Goal: Information Seeking & Learning: Learn about a topic

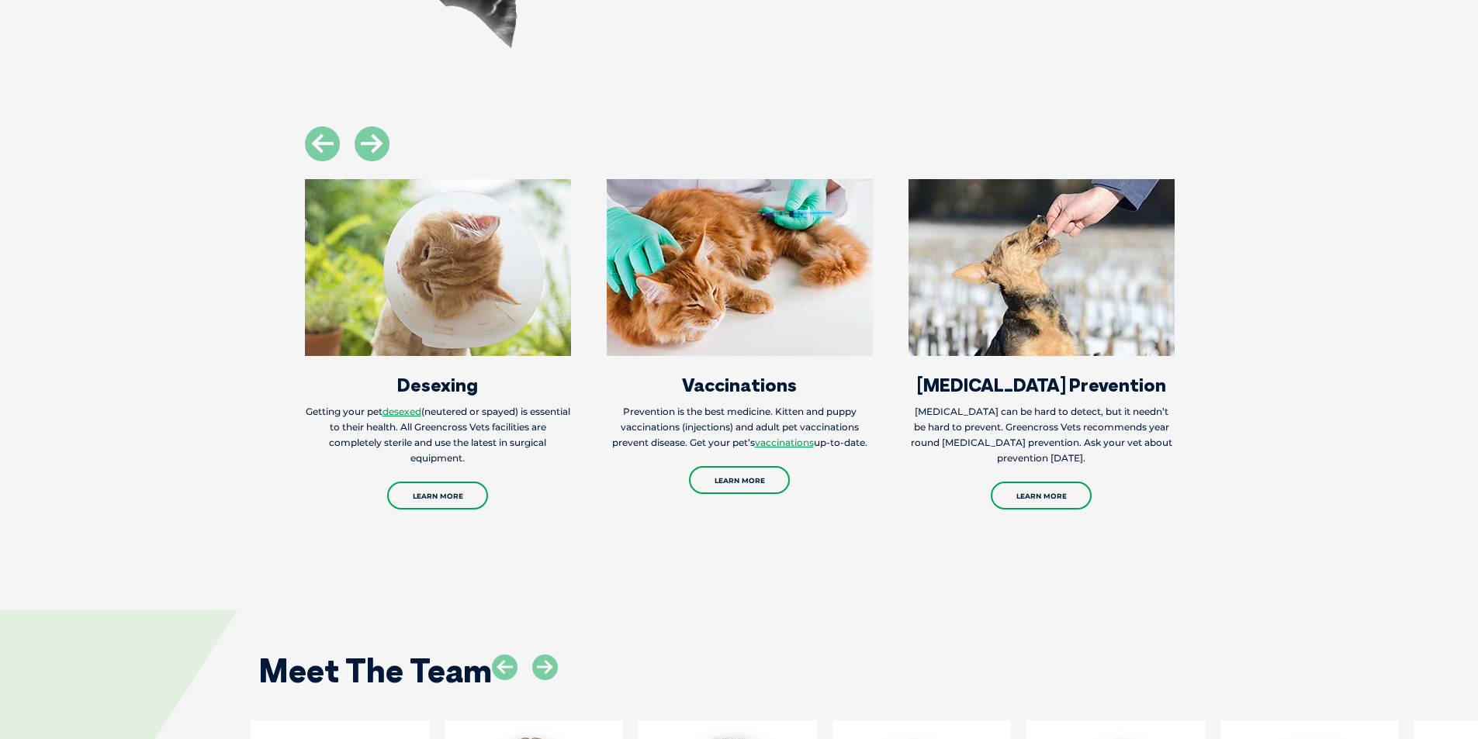
scroll to position [2250, 0]
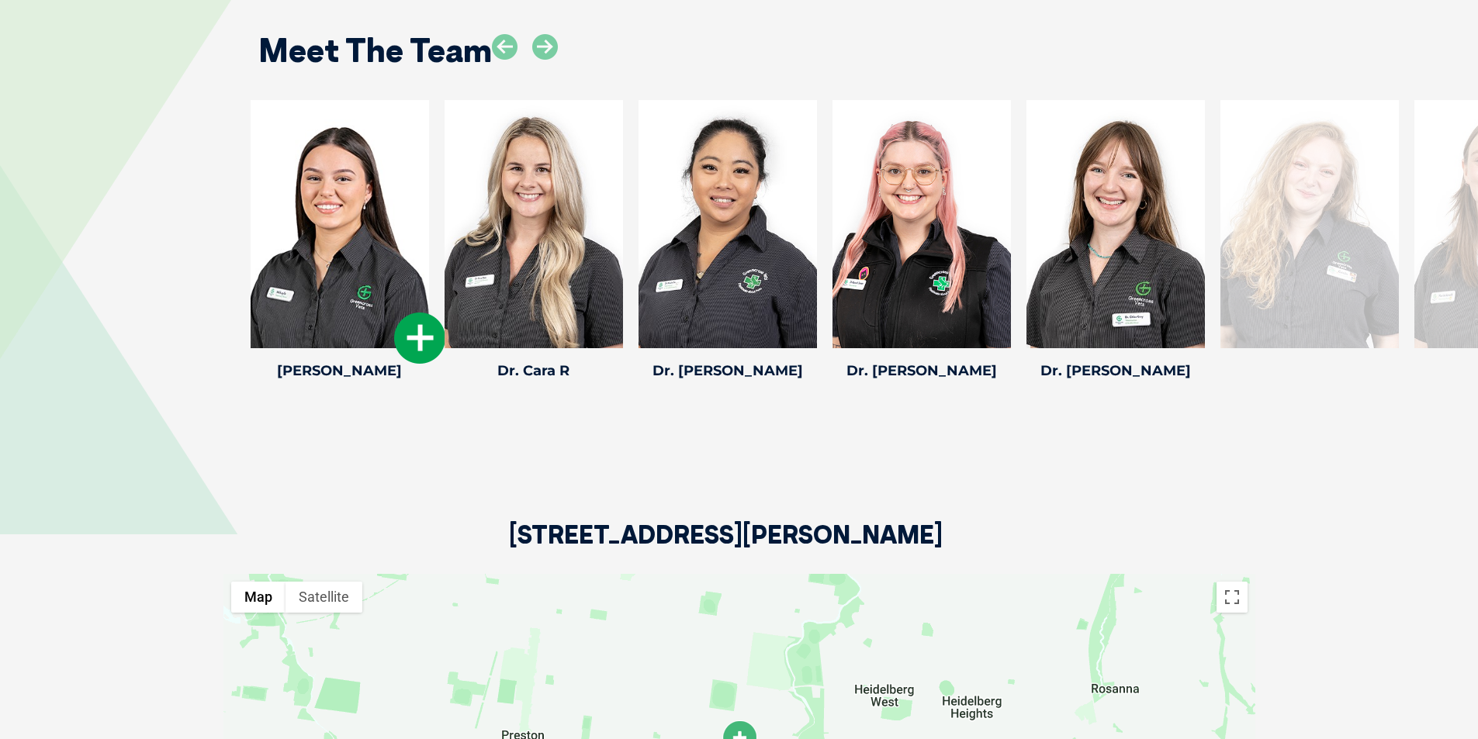
click at [417, 344] on icon at bounding box center [419, 338] width 51 height 51
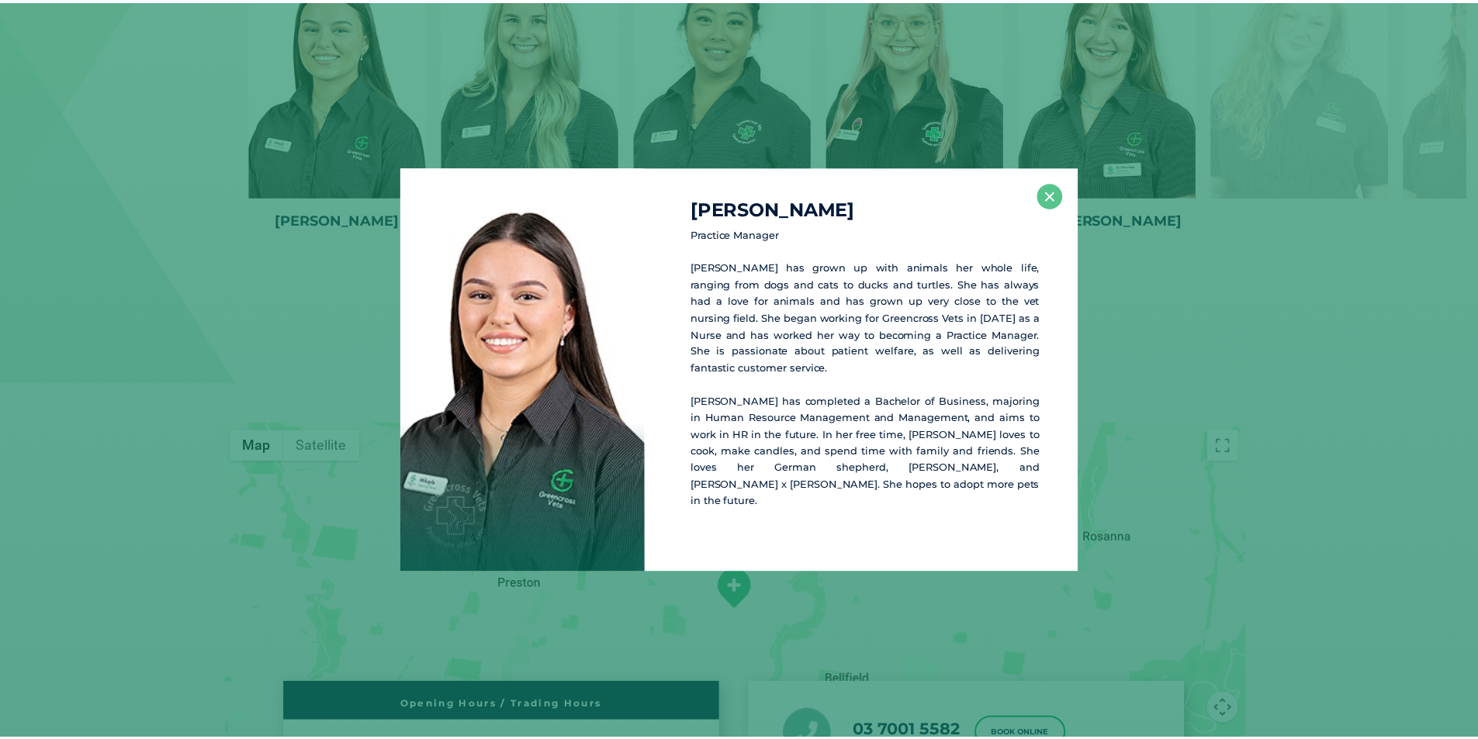
scroll to position [2402, 0]
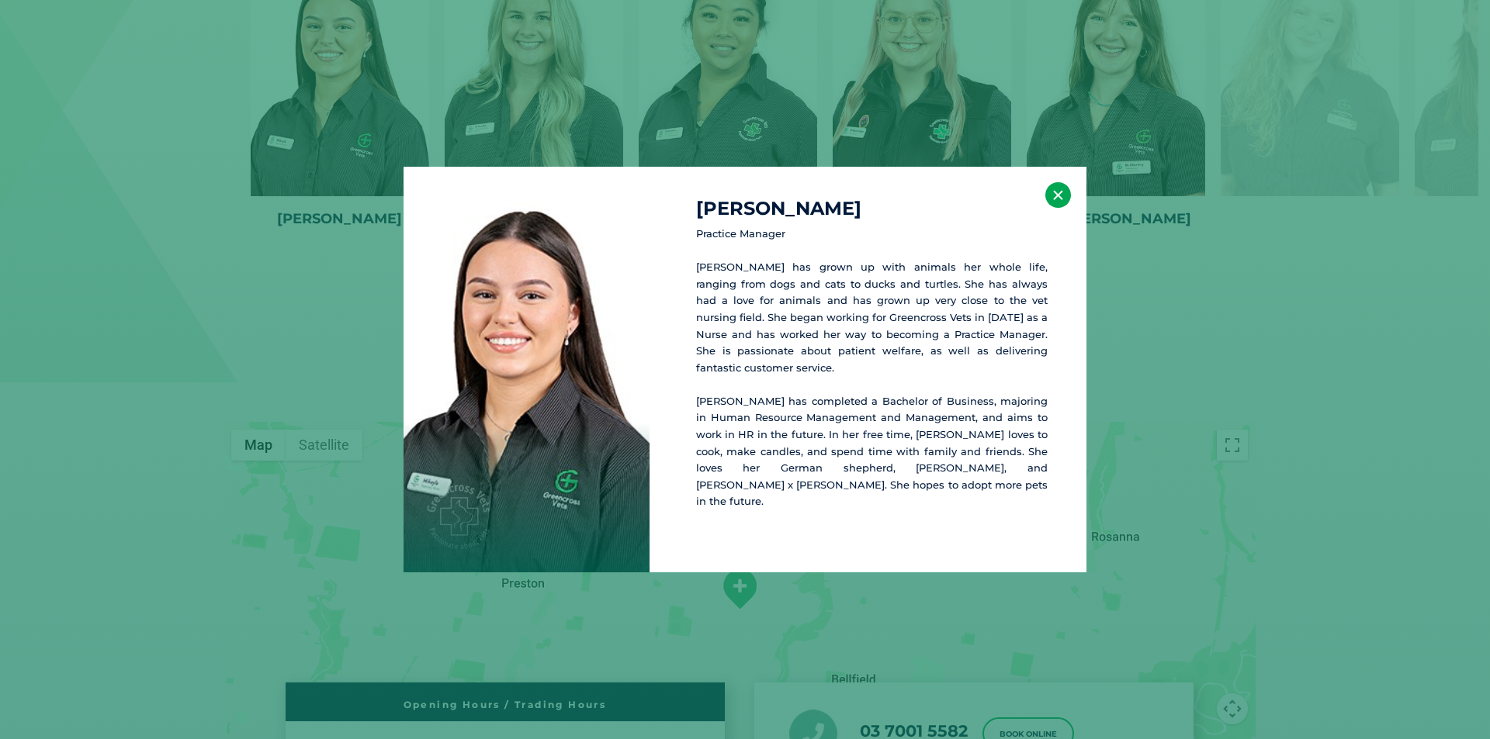
click at [1050, 200] on button "×" at bounding box center [1058, 195] width 26 height 26
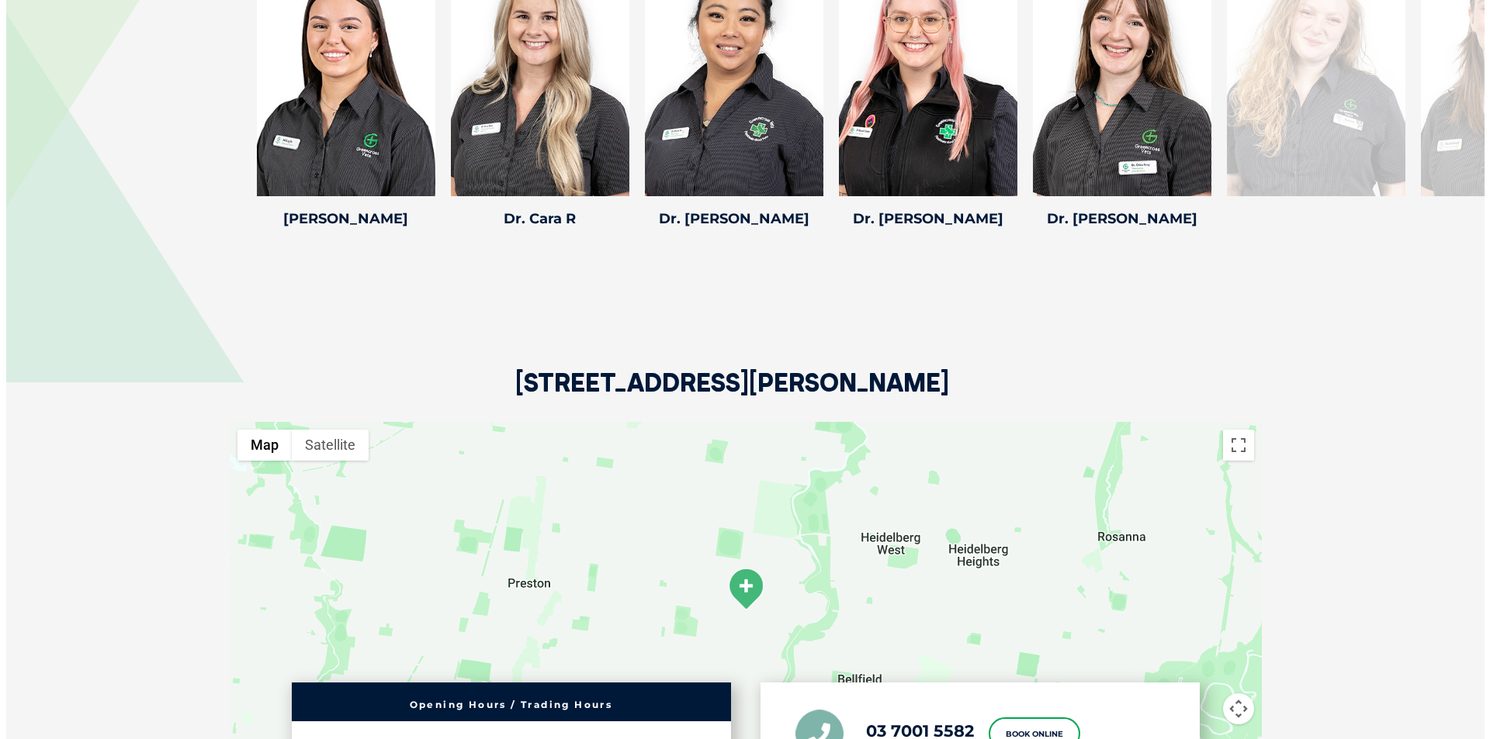
scroll to position [2247, 0]
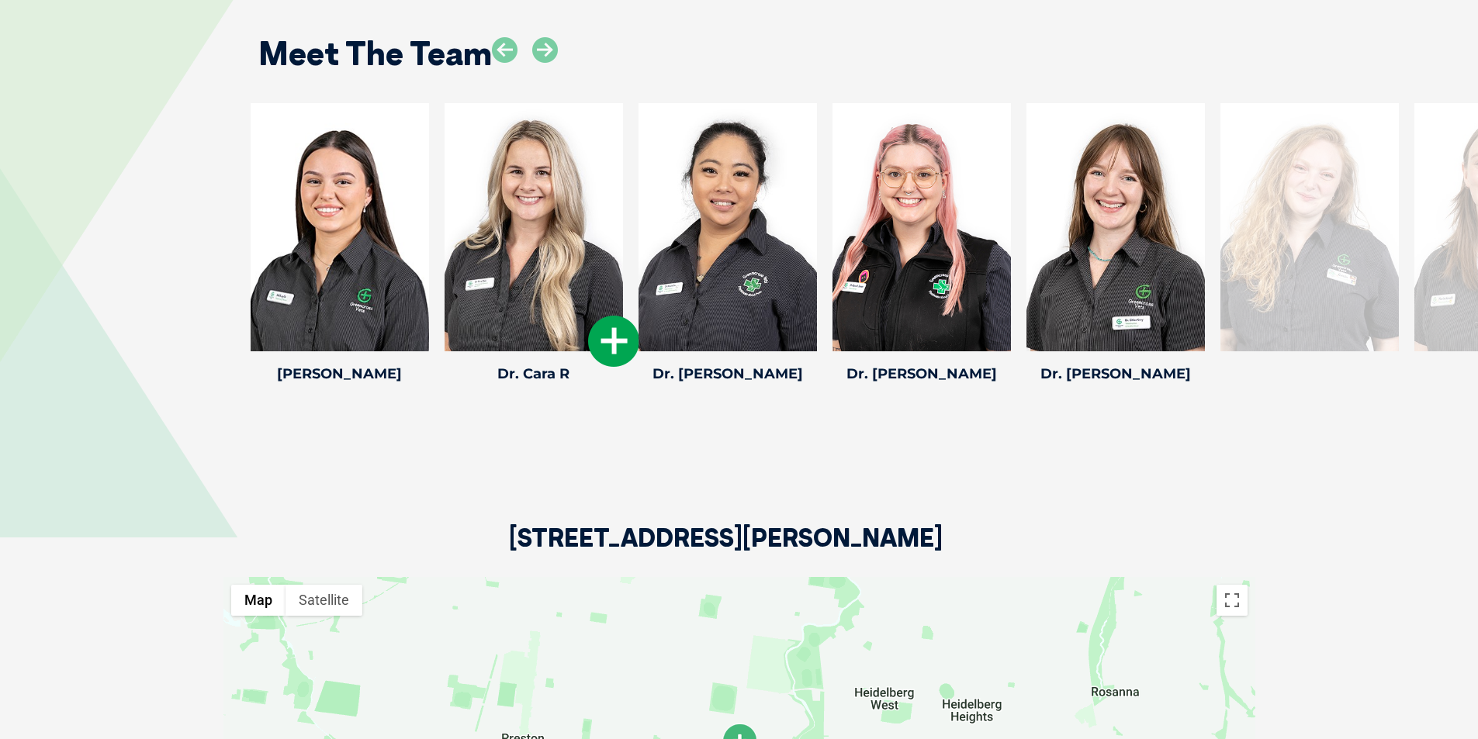
click at [608, 334] on icon at bounding box center [613, 341] width 51 height 51
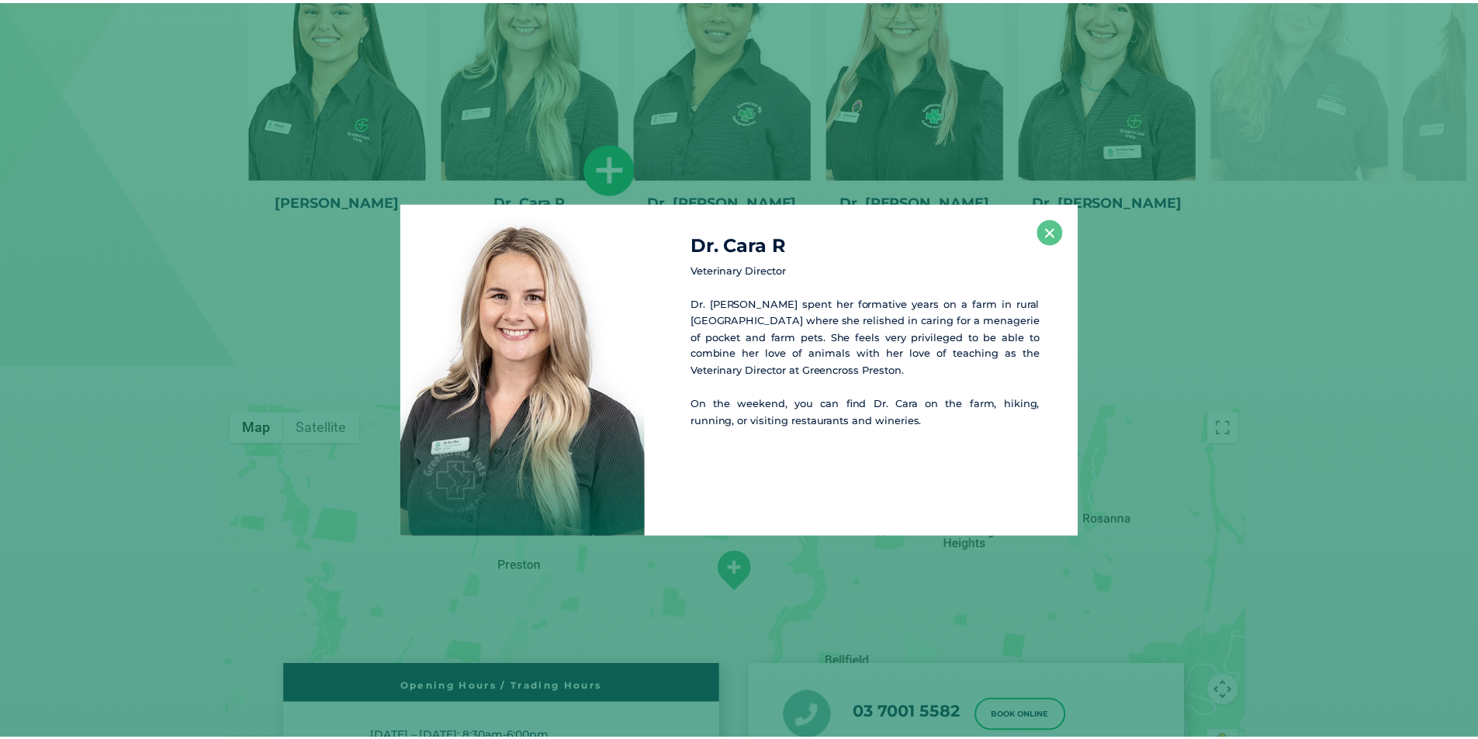
scroll to position [2421, 0]
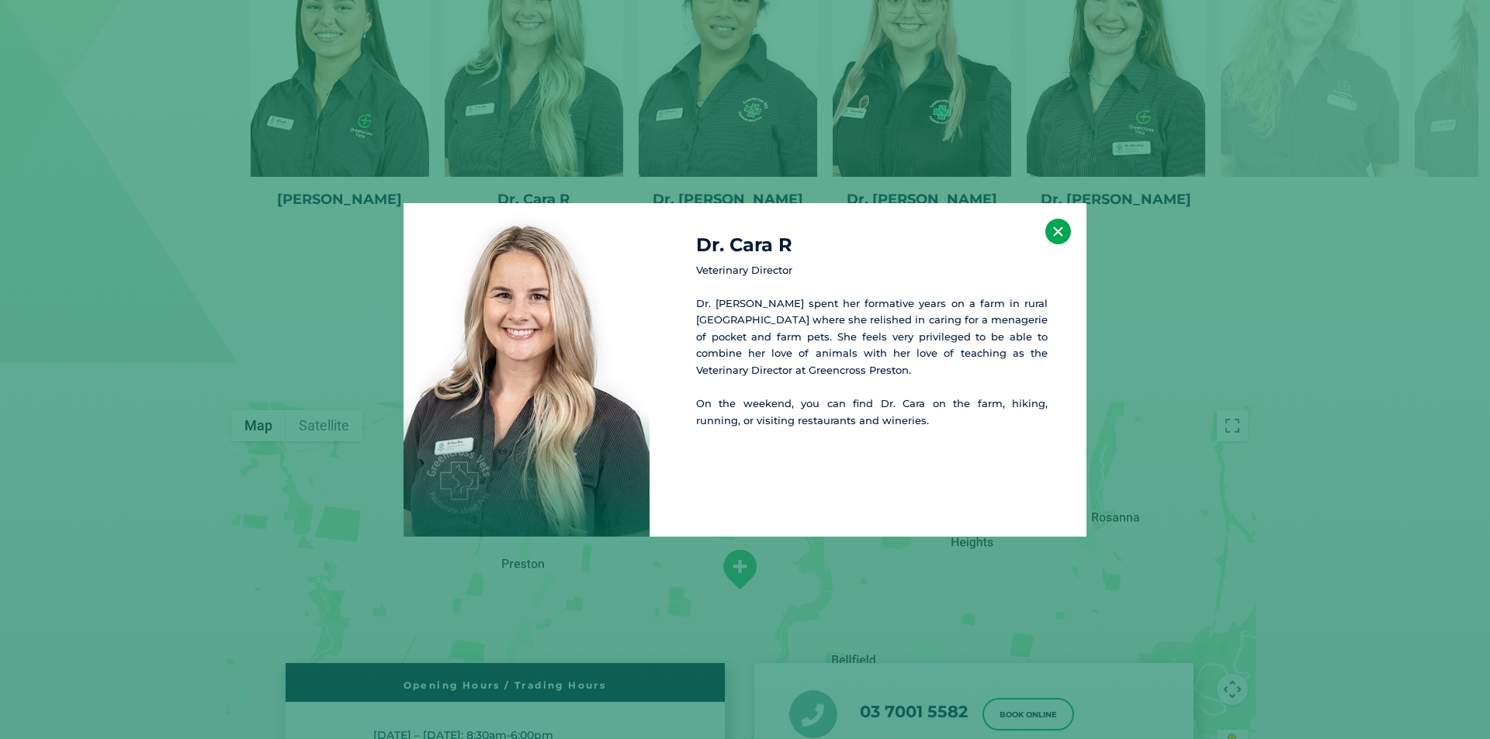
click at [1063, 234] on button "×" at bounding box center [1058, 232] width 26 height 26
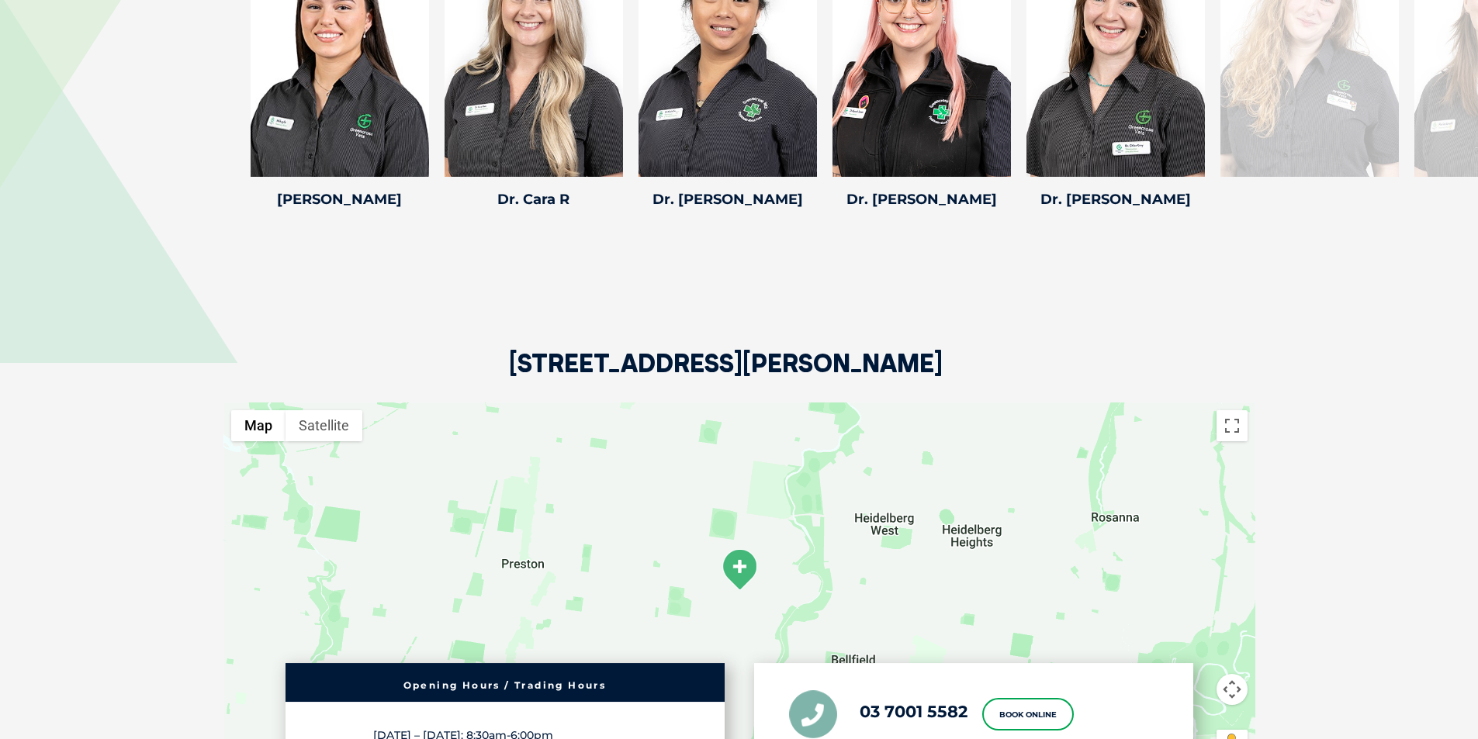
scroll to position [2189, 0]
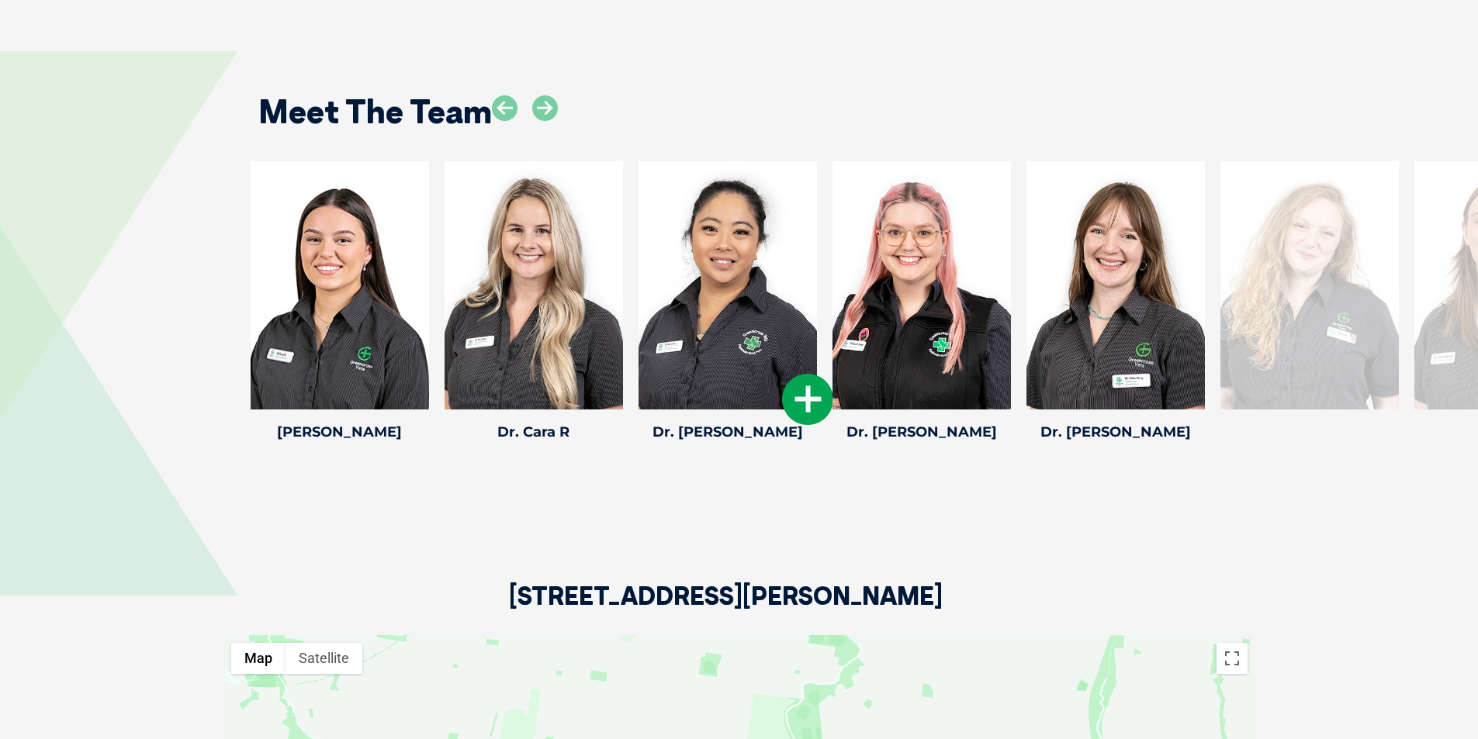
click at [812, 400] on icon at bounding box center [807, 399] width 51 height 51
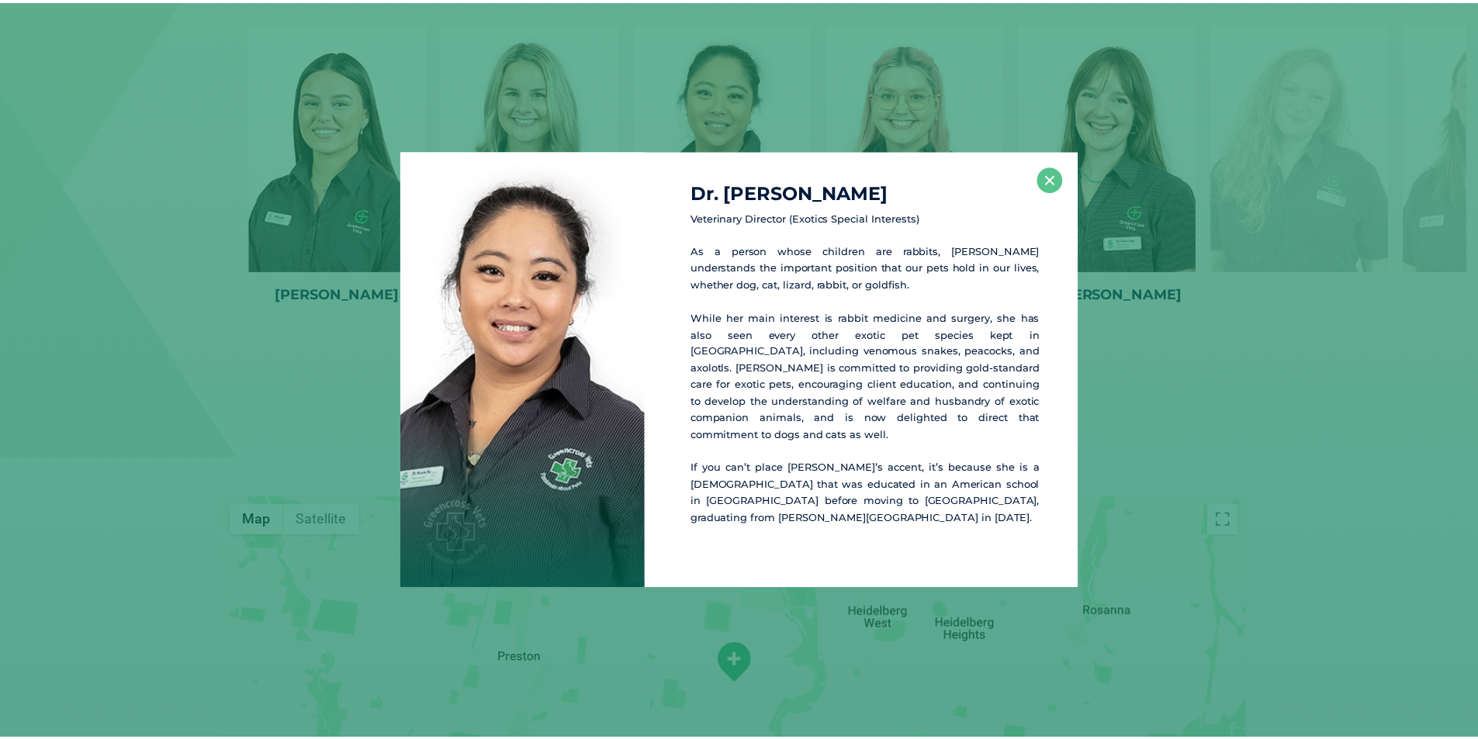
scroll to position [2328, 0]
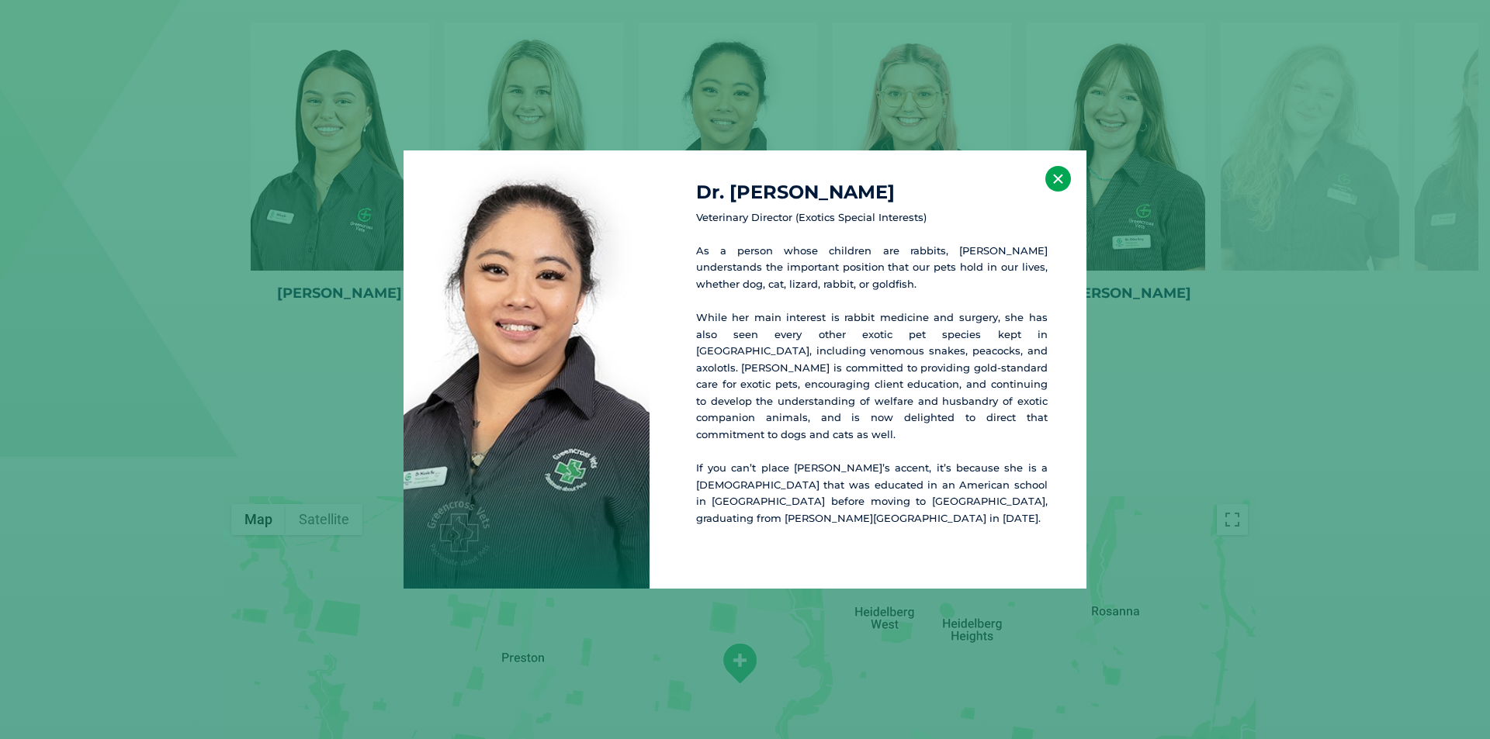
click at [1057, 188] on button "×" at bounding box center [1058, 179] width 26 height 26
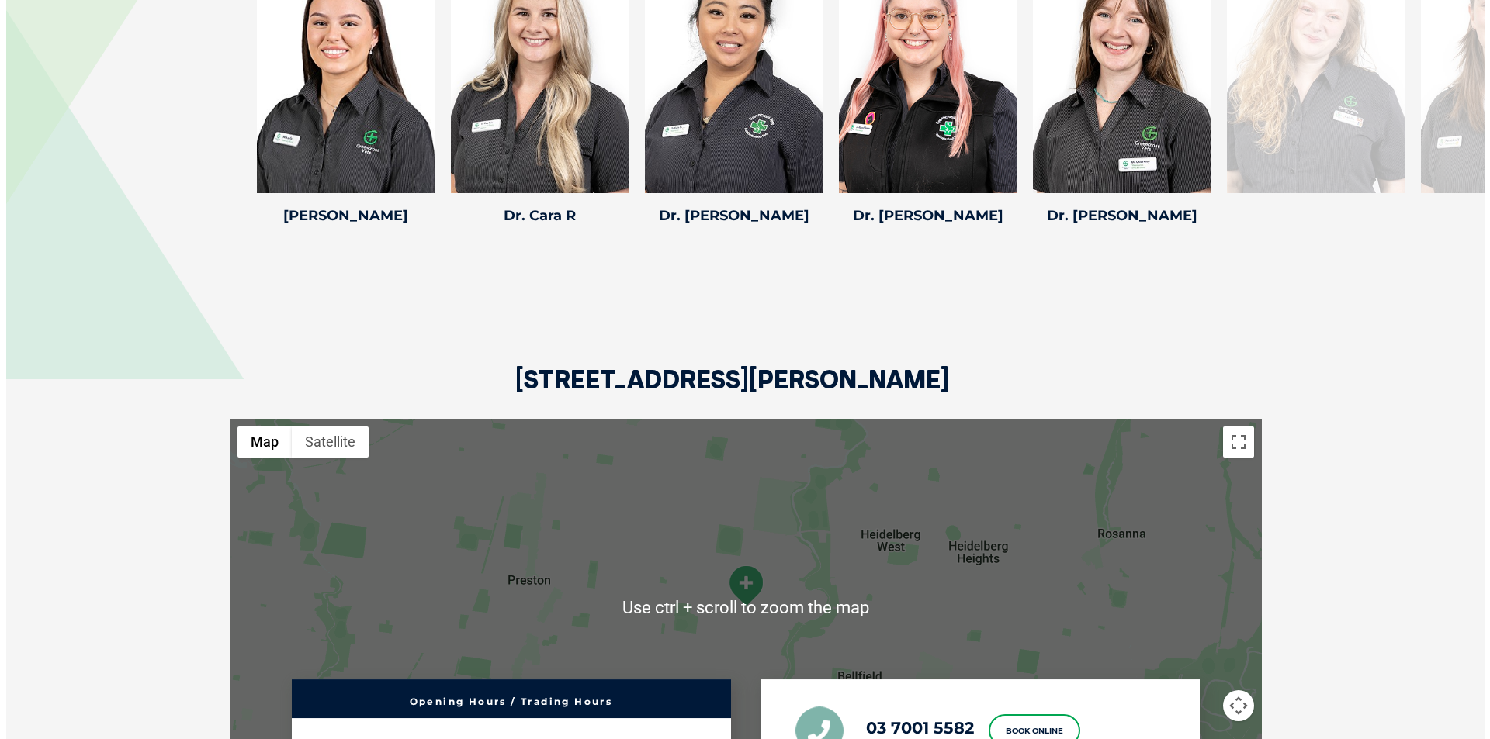
scroll to position [2095, 0]
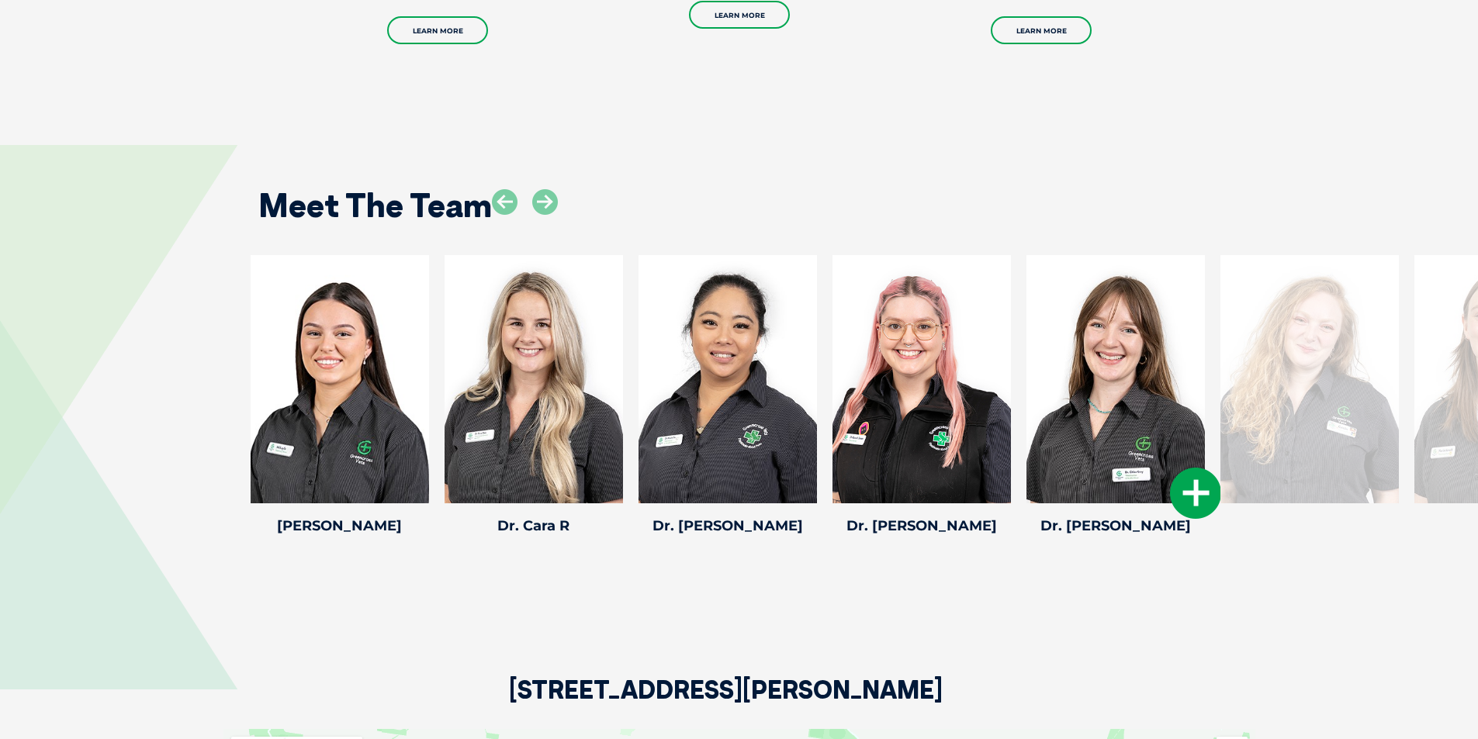
click at [1199, 489] on icon at bounding box center [1195, 493] width 51 height 51
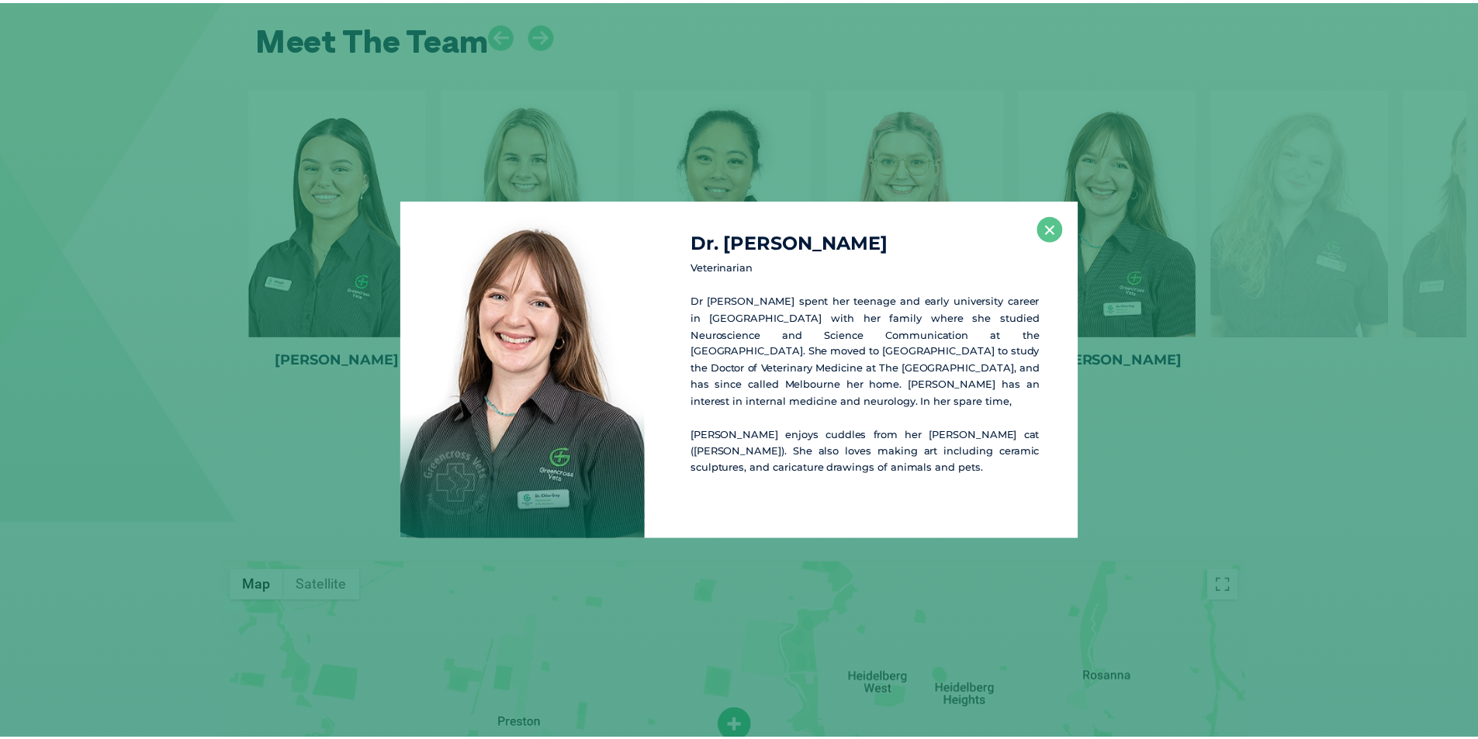
scroll to position [2267, 0]
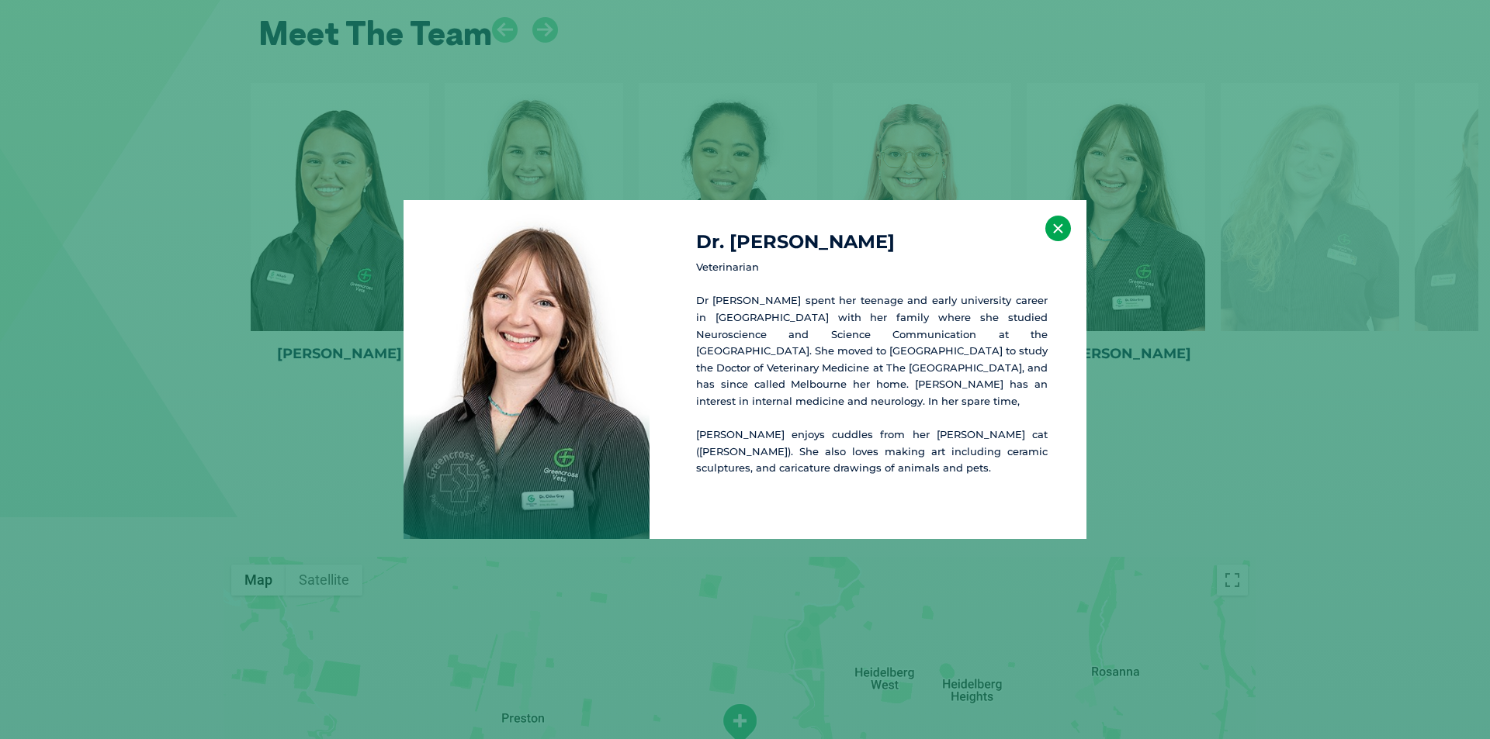
click at [1064, 228] on button "×" at bounding box center [1058, 229] width 26 height 26
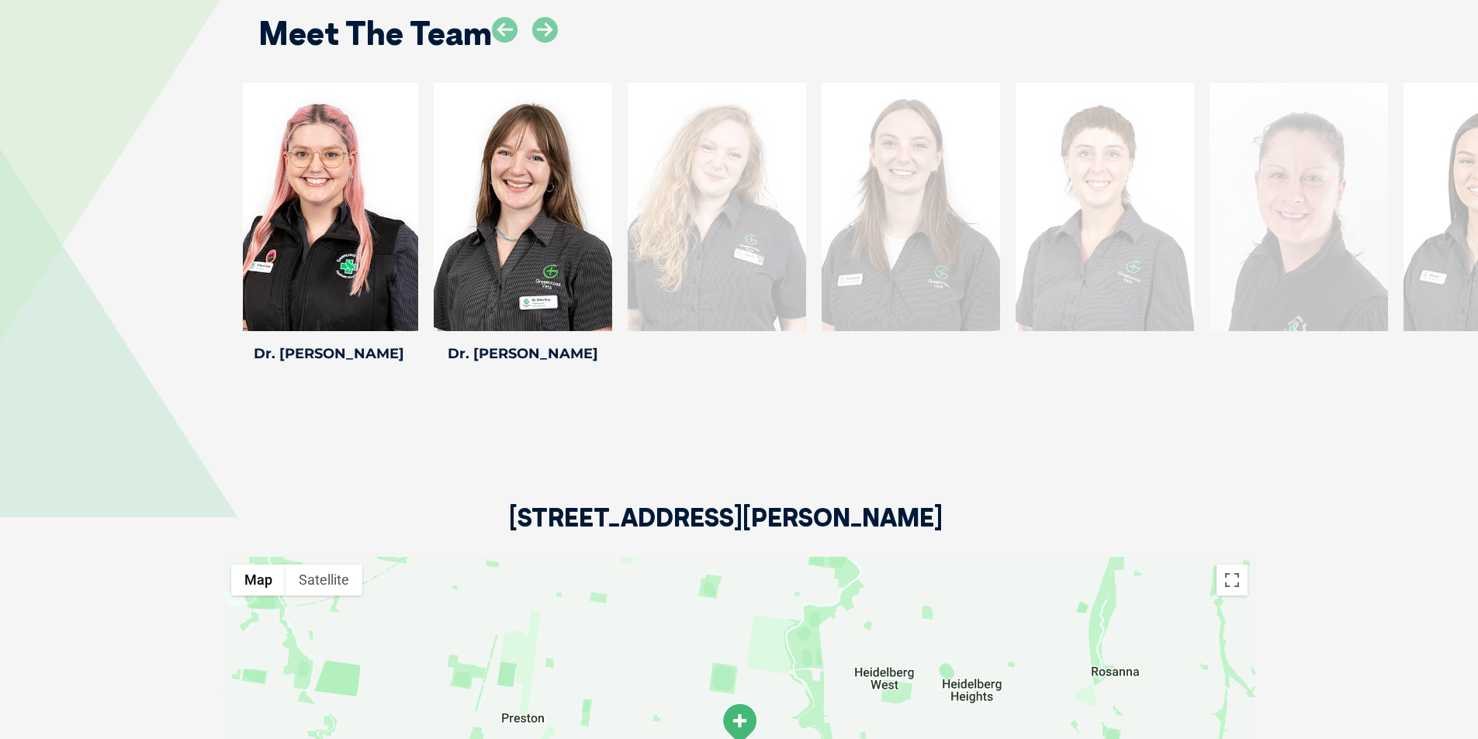
drag, startPoint x: 1394, startPoint y: 259, endPoint x: 770, endPoint y: 267, distance: 623.8
click at [770, 267] on div at bounding box center [717, 207] width 178 height 248
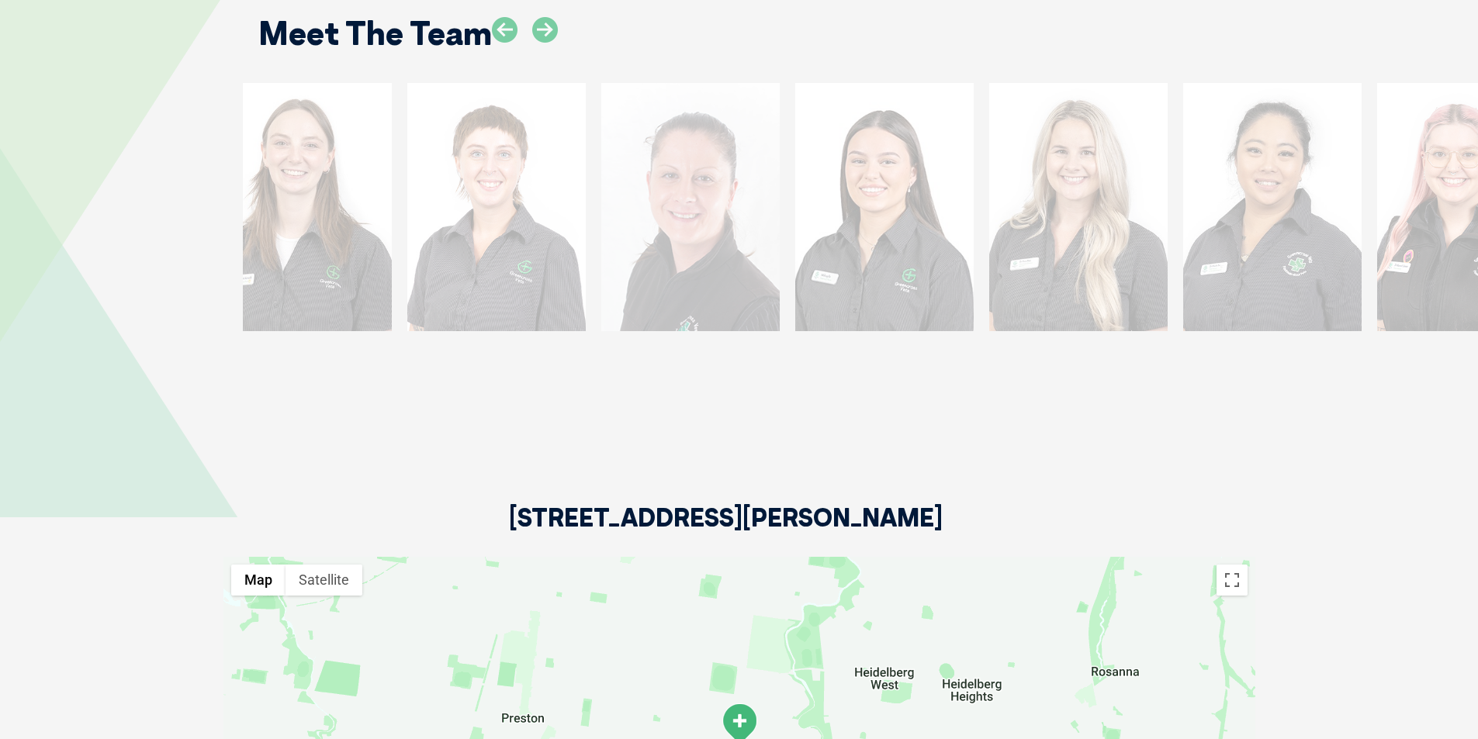
drag, startPoint x: 1390, startPoint y: 241, endPoint x: 383, endPoint y: 265, distance: 1007.4
click at [383, 265] on div at bounding box center [302, 207] width 178 height 248
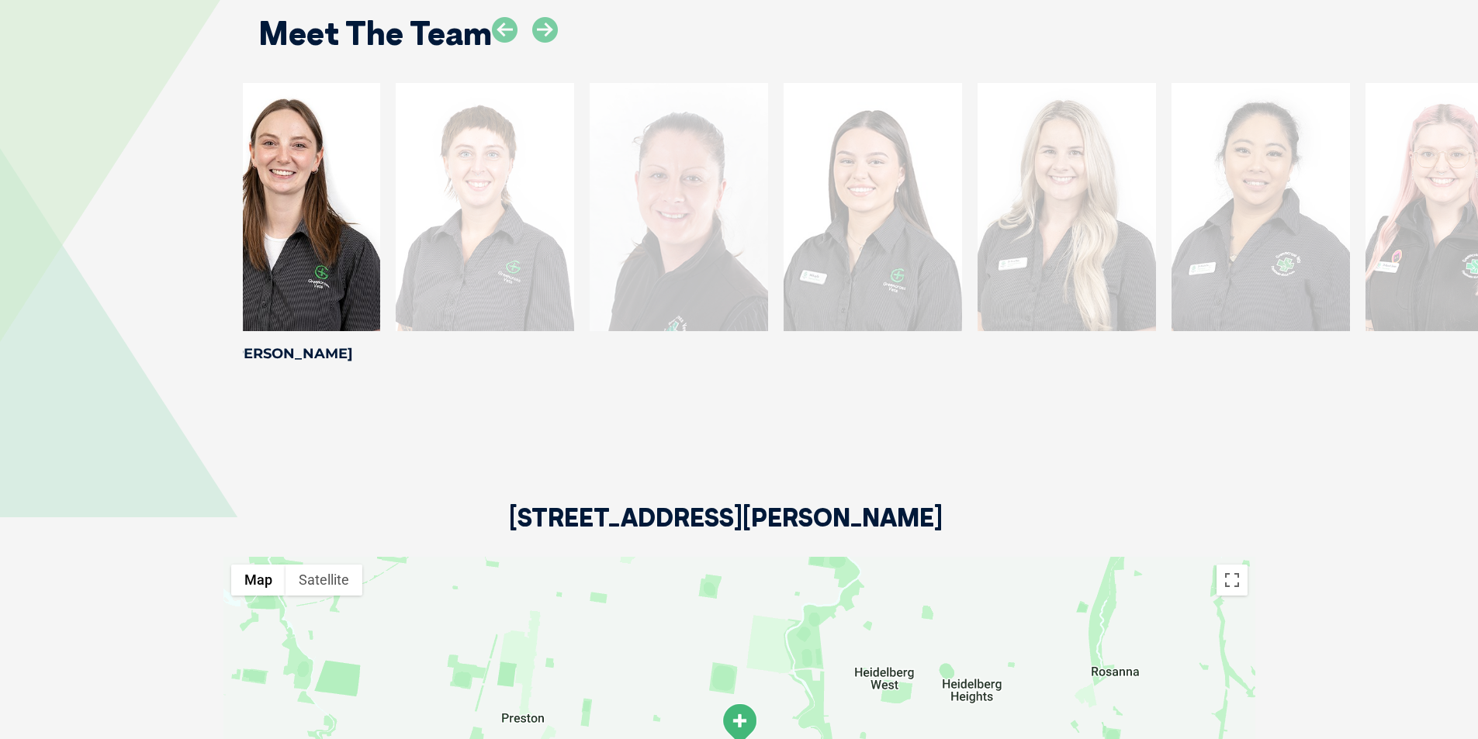
drag, startPoint x: 1394, startPoint y: 230, endPoint x: 493, endPoint y: 268, distance: 901.6
click at [493, 268] on div at bounding box center [485, 207] width 178 height 248
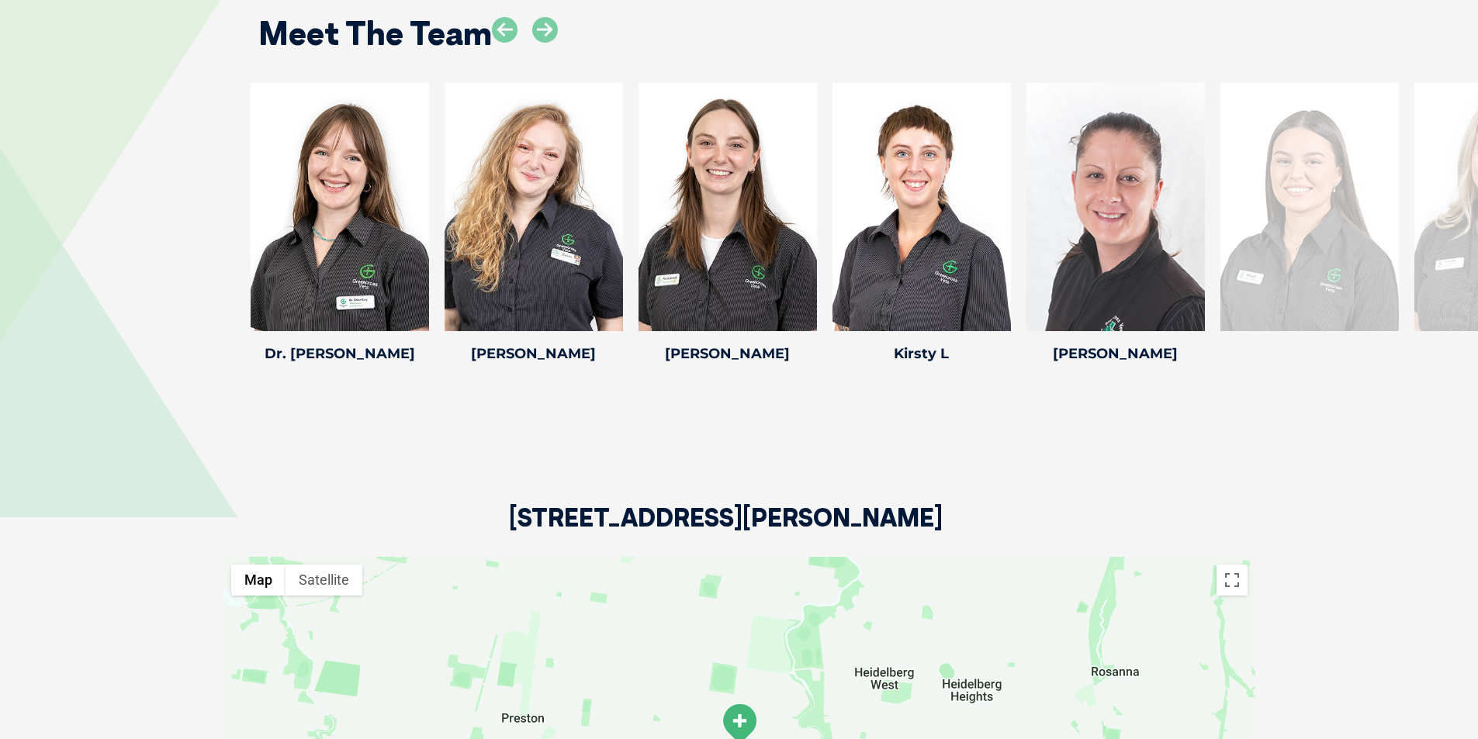
drag, startPoint x: 1335, startPoint y: 234, endPoint x: 206, endPoint y: 270, distance: 1130.3
click at [206, 270] on div "Dr. [PERSON_NAME] Dr. [PERSON_NAME] Veterinarian Dr [PERSON_NAME] spent her tee…" at bounding box center [739, 226] width 1478 height 286
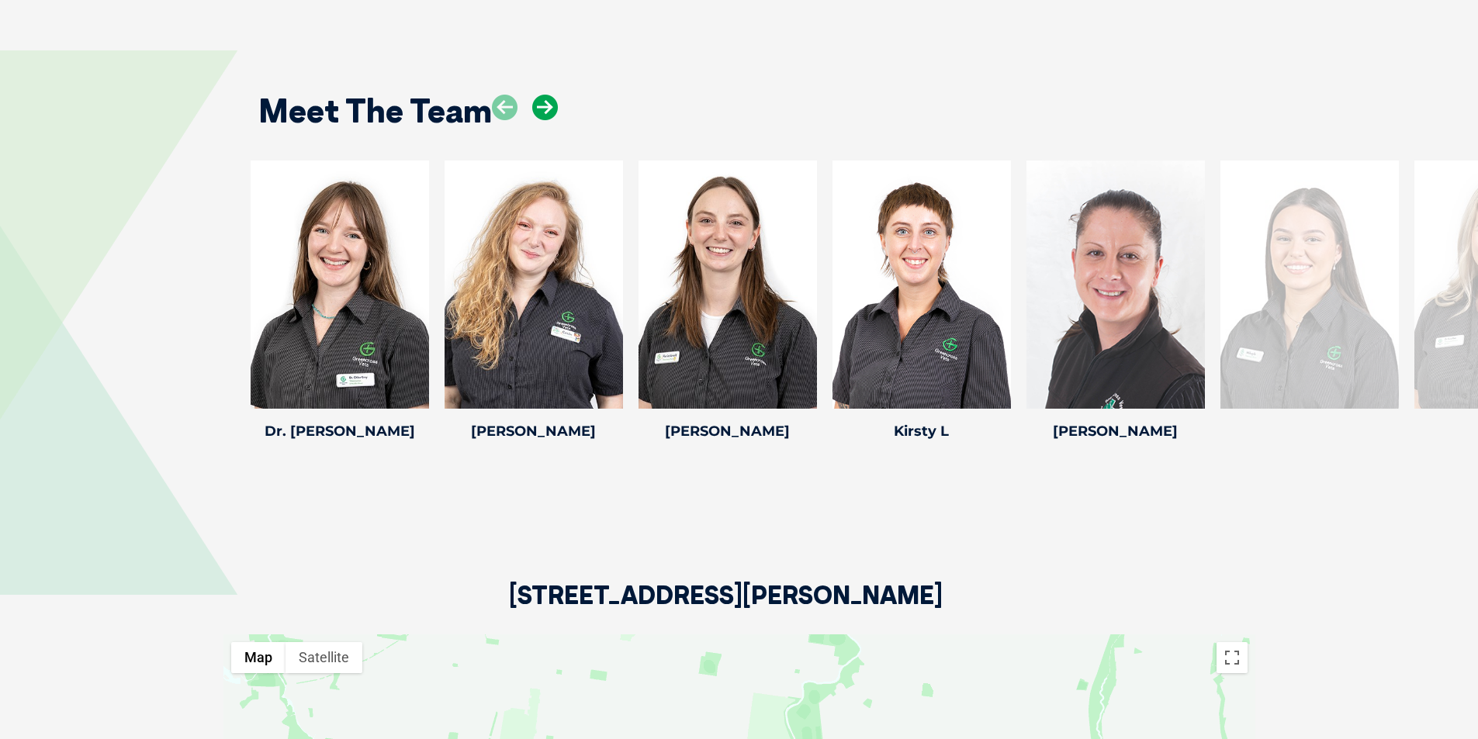
click at [540, 111] on icon at bounding box center [545, 108] width 26 height 26
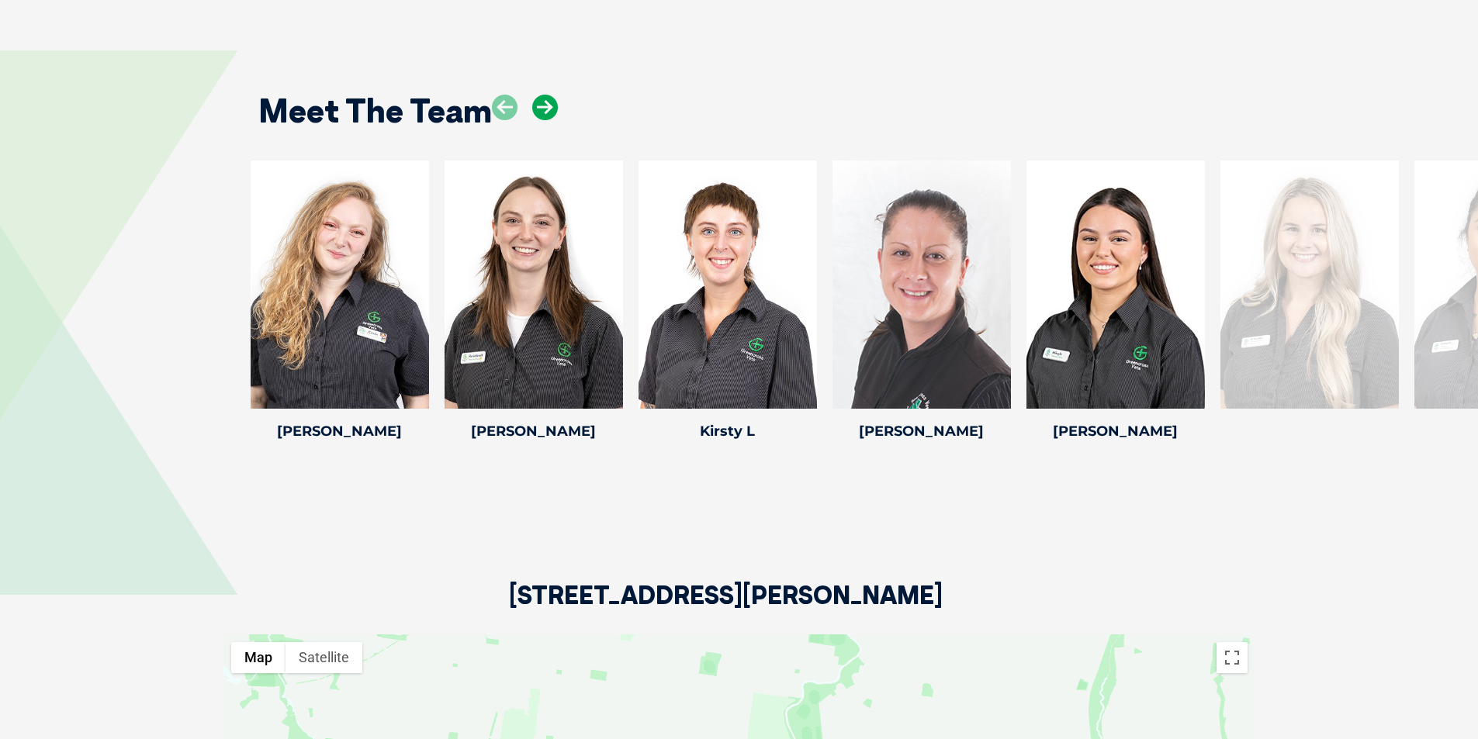
click at [540, 111] on icon at bounding box center [545, 108] width 26 height 26
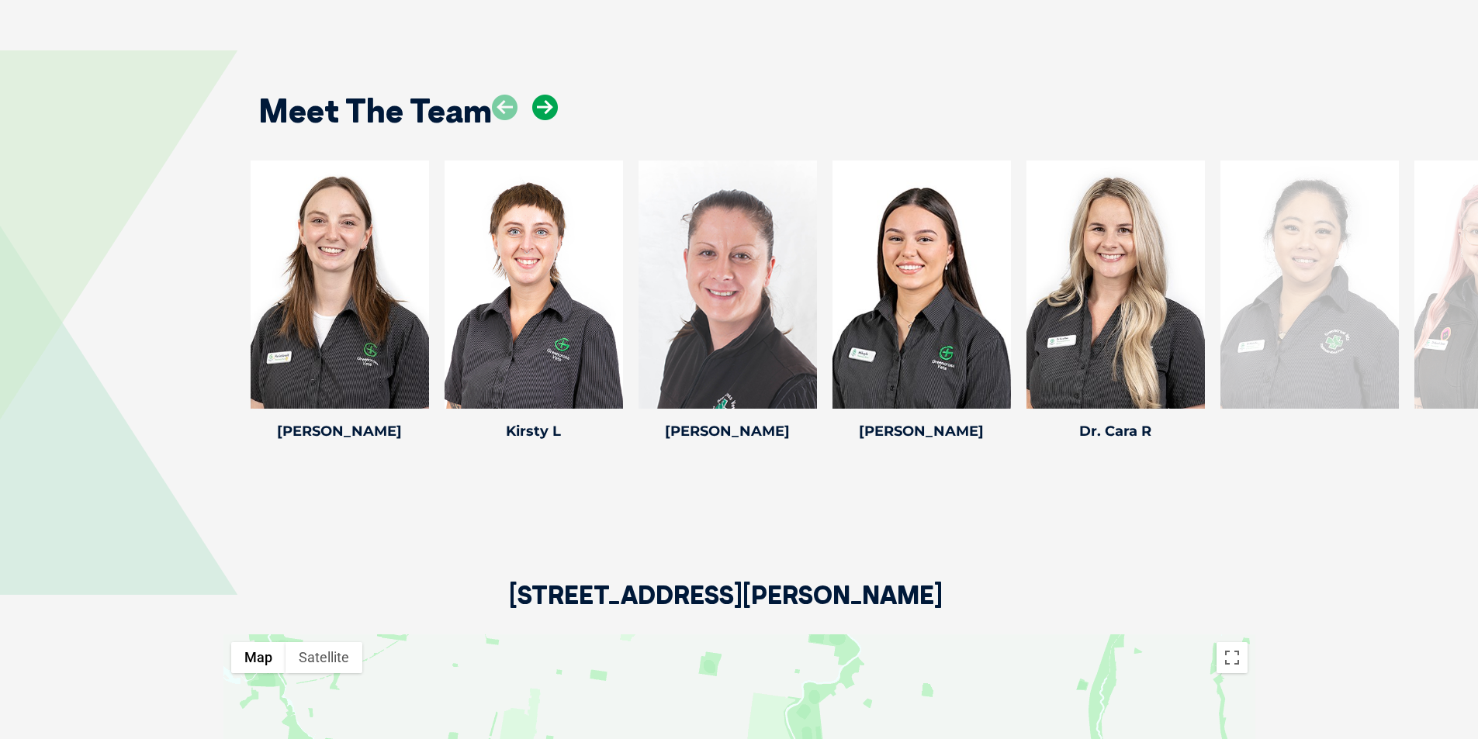
click at [540, 111] on icon at bounding box center [545, 108] width 26 height 26
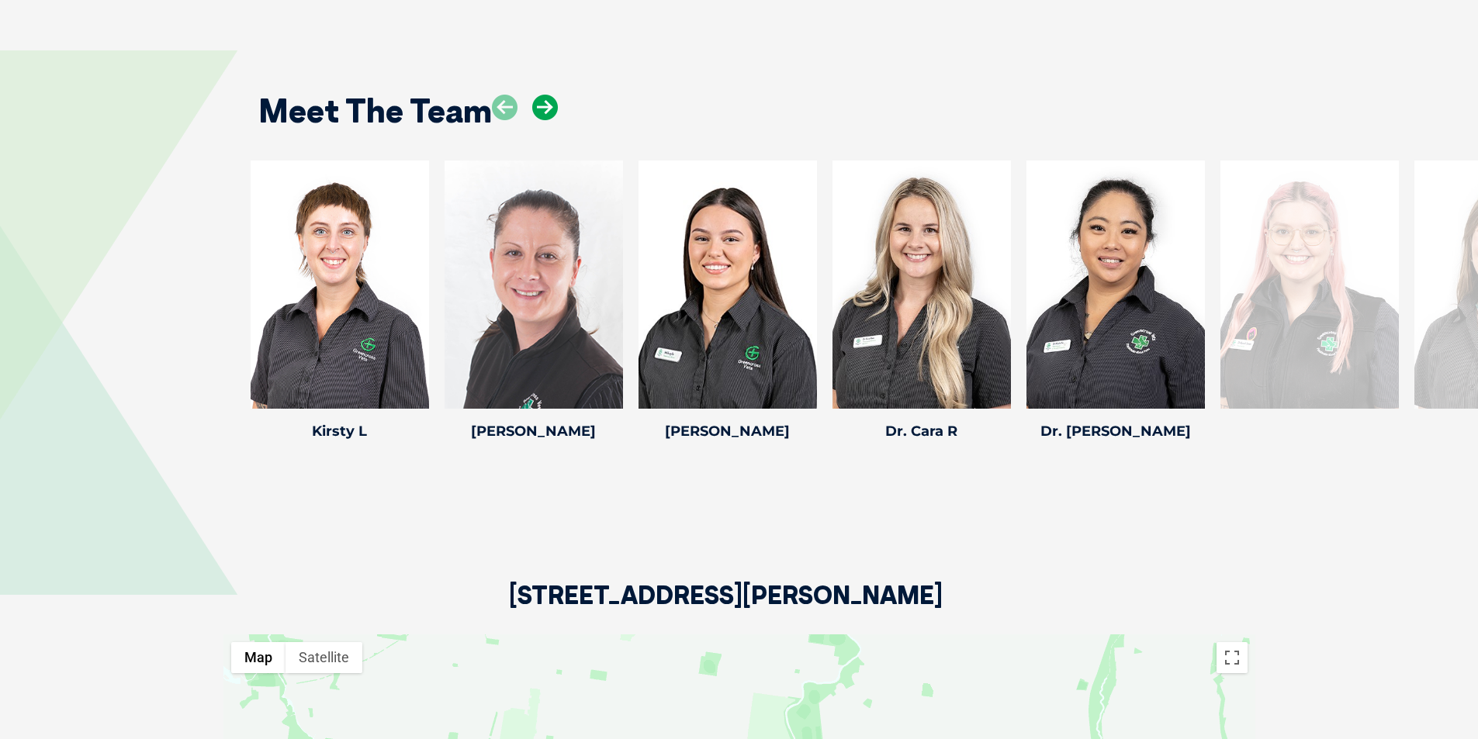
click at [540, 111] on icon at bounding box center [545, 108] width 26 height 26
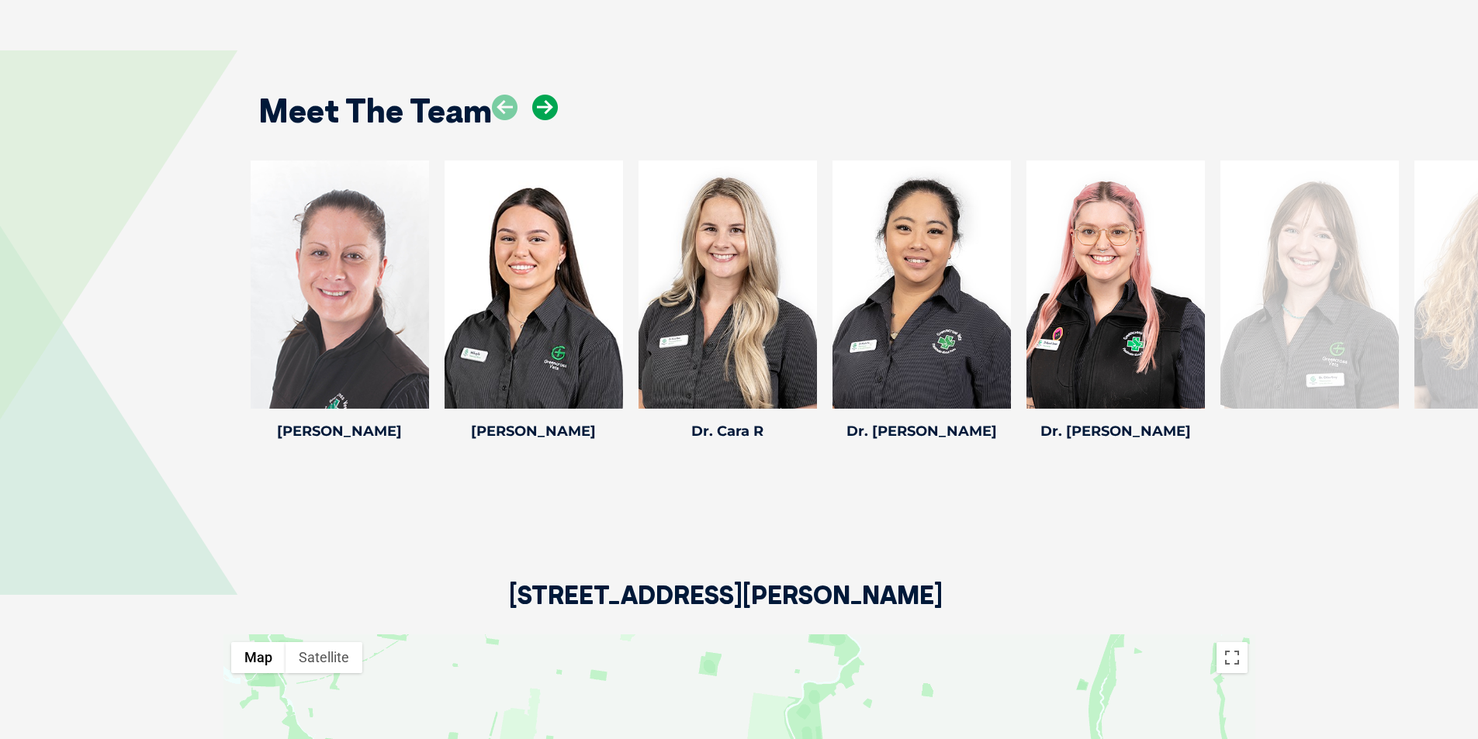
click at [540, 111] on icon at bounding box center [545, 108] width 26 height 26
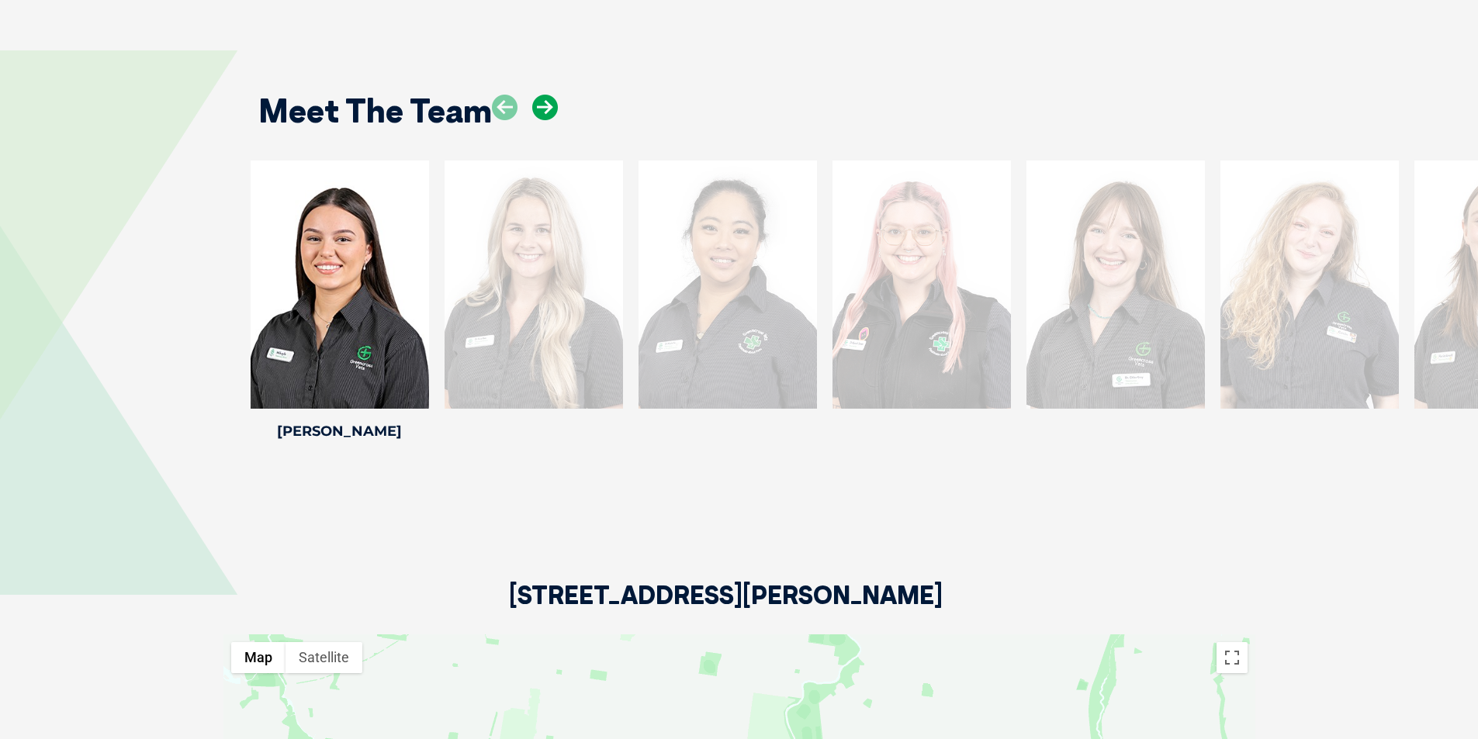
click at [540, 111] on icon at bounding box center [545, 108] width 26 height 26
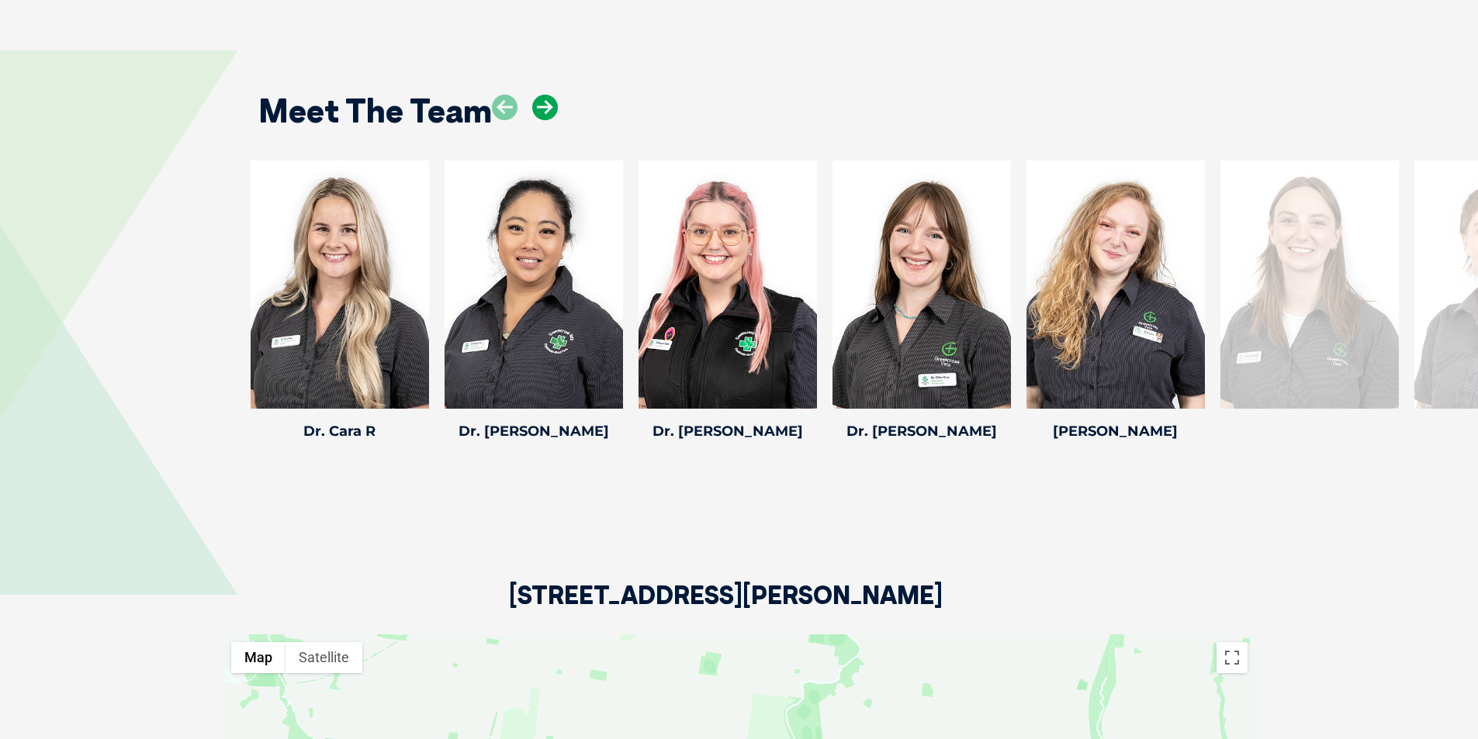
click at [540, 111] on icon at bounding box center [545, 108] width 26 height 26
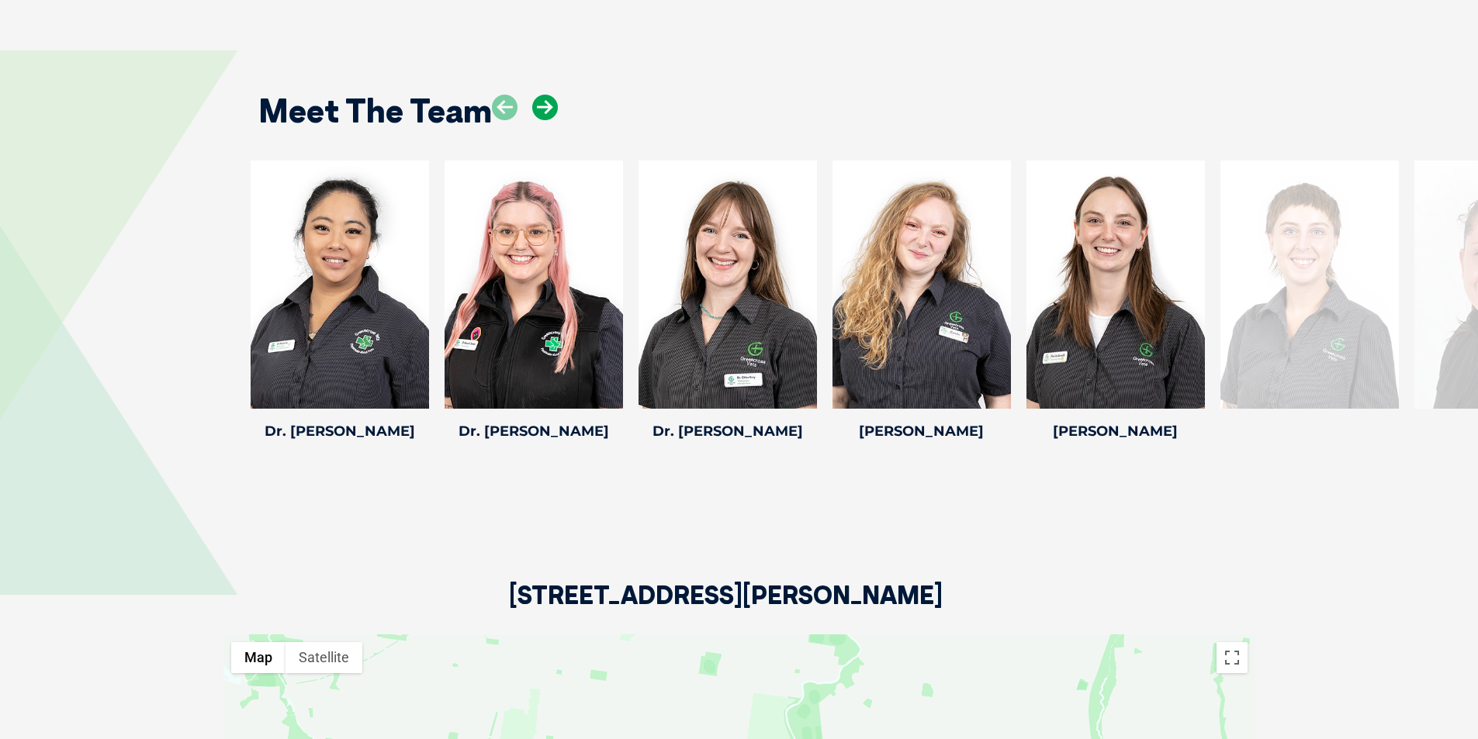
click at [540, 111] on icon at bounding box center [545, 108] width 26 height 26
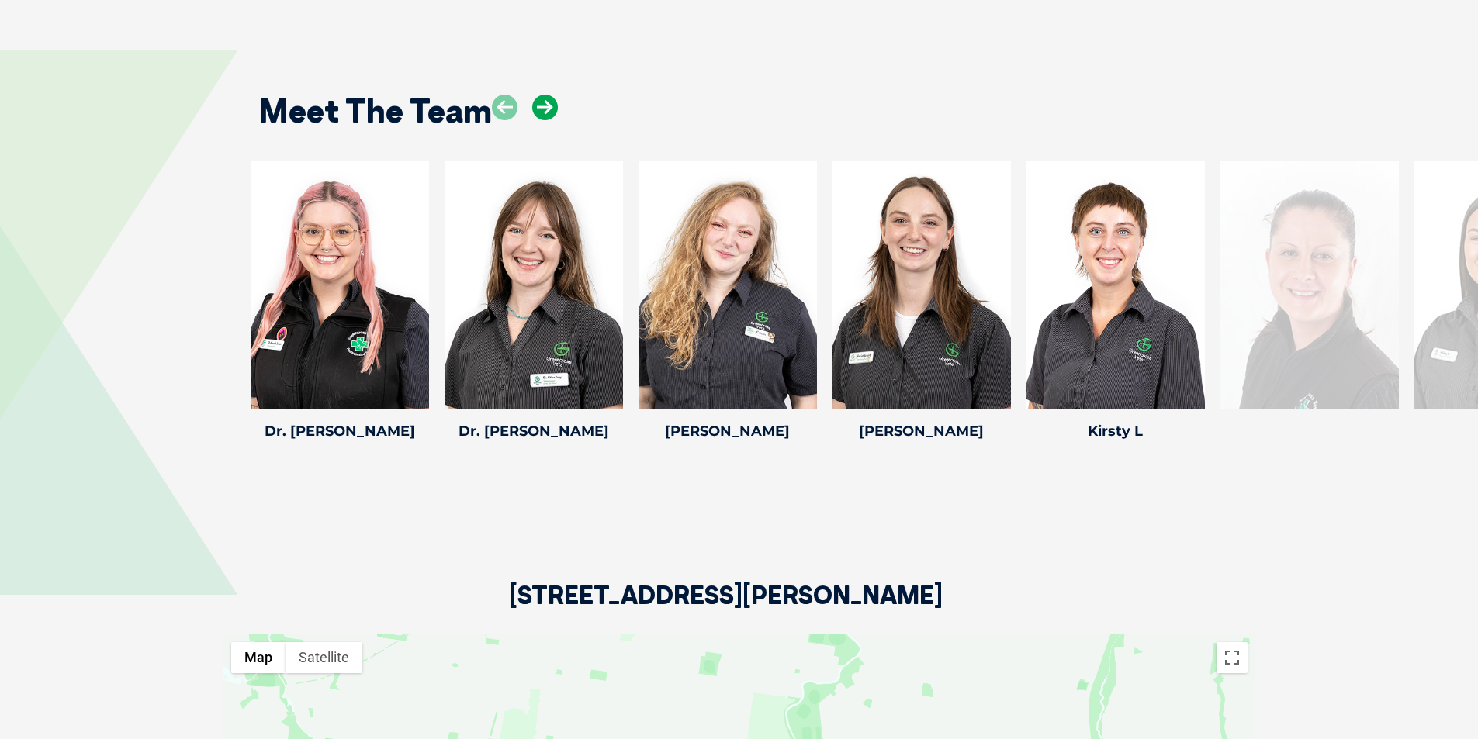
click at [540, 111] on icon at bounding box center [545, 108] width 26 height 26
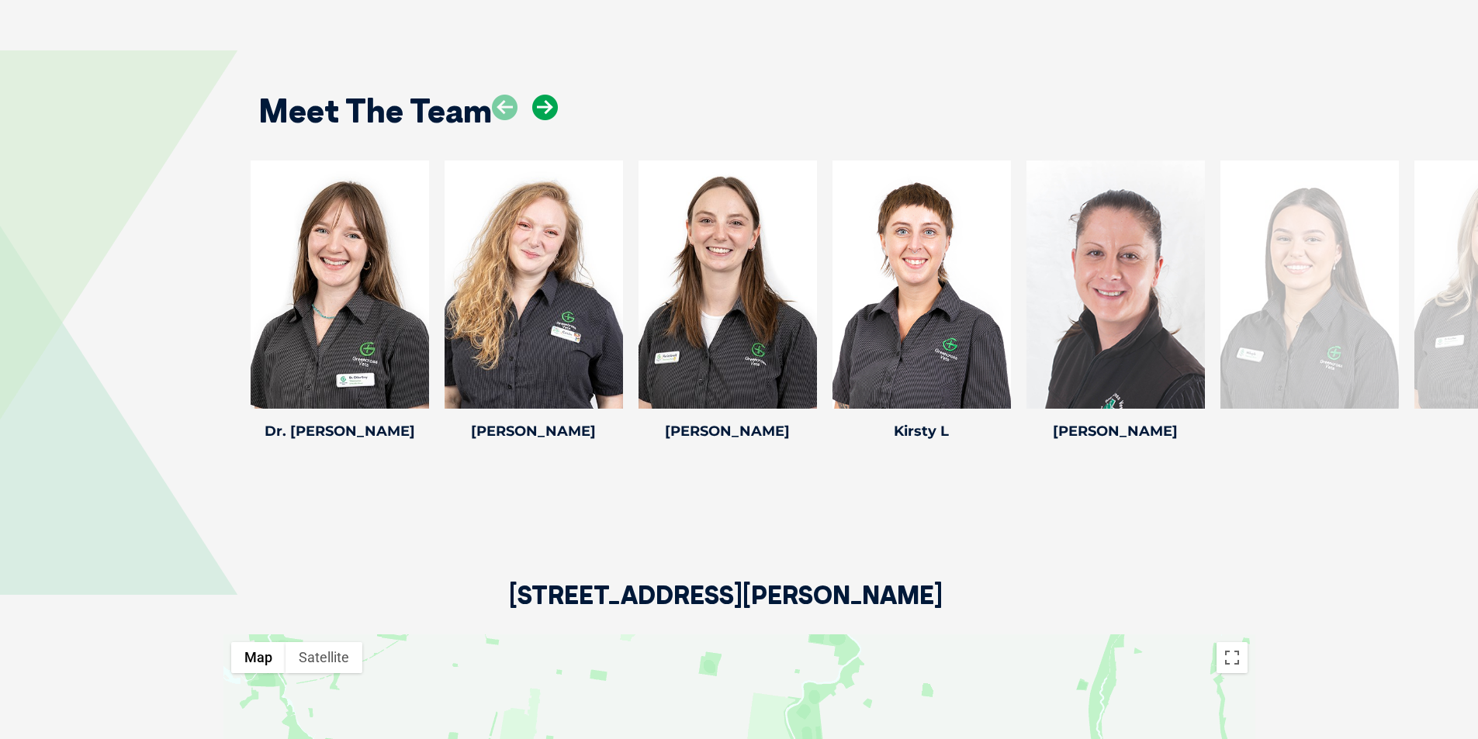
click at [540, 111] on icon at bounding box center [545, 108] width 26 height 26
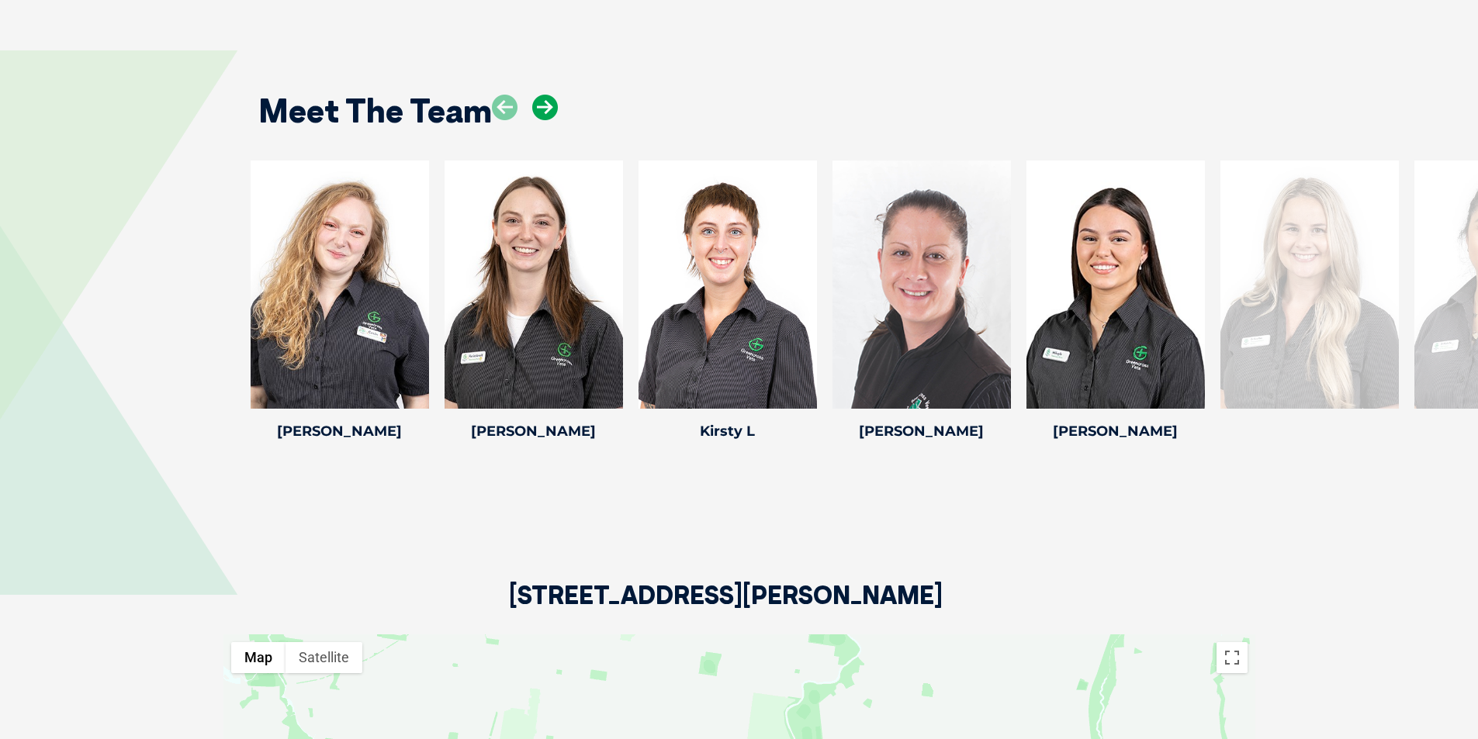
click at [540, 111] on icon at bounding box center [545, 108] width 26 height 26
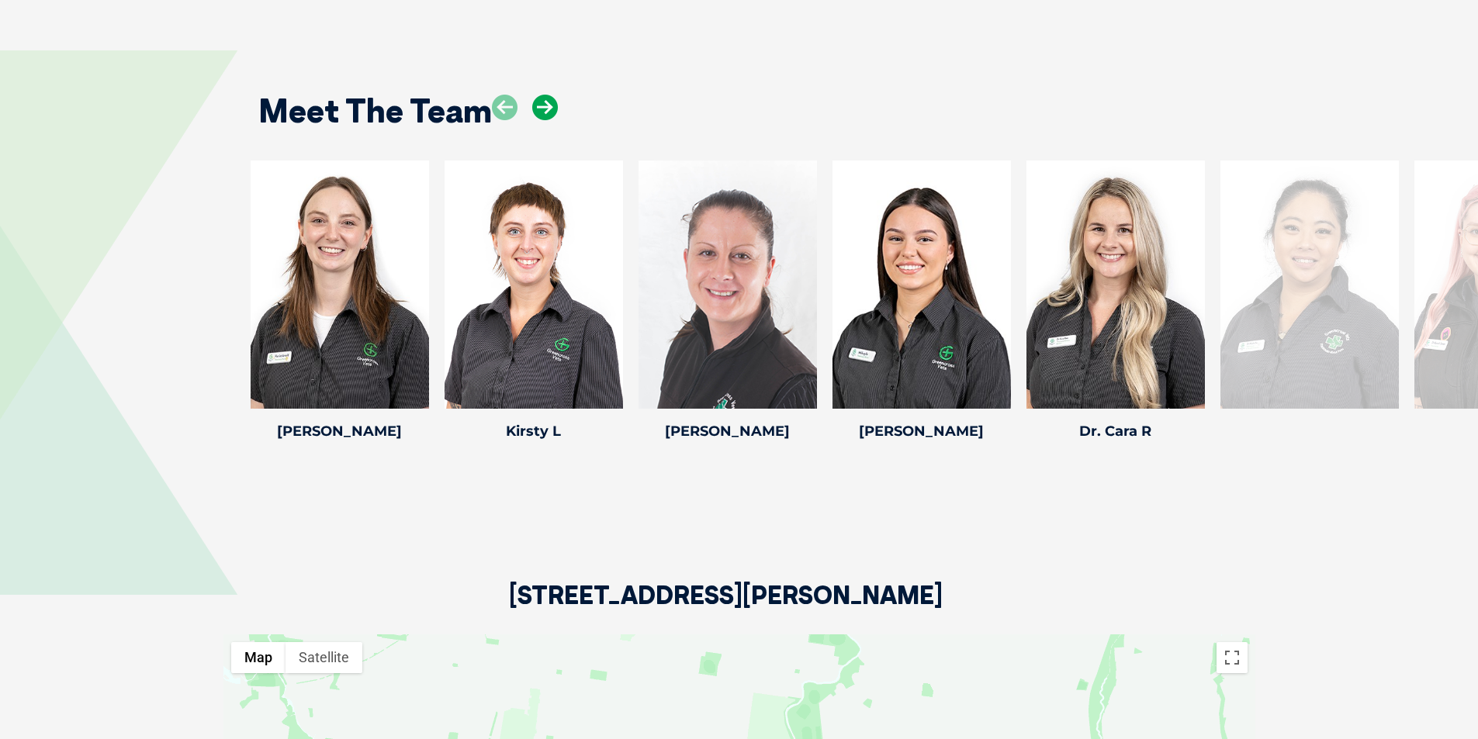
click at [540, 111] on icon at bounding box center [545, 108] width 26 height 26
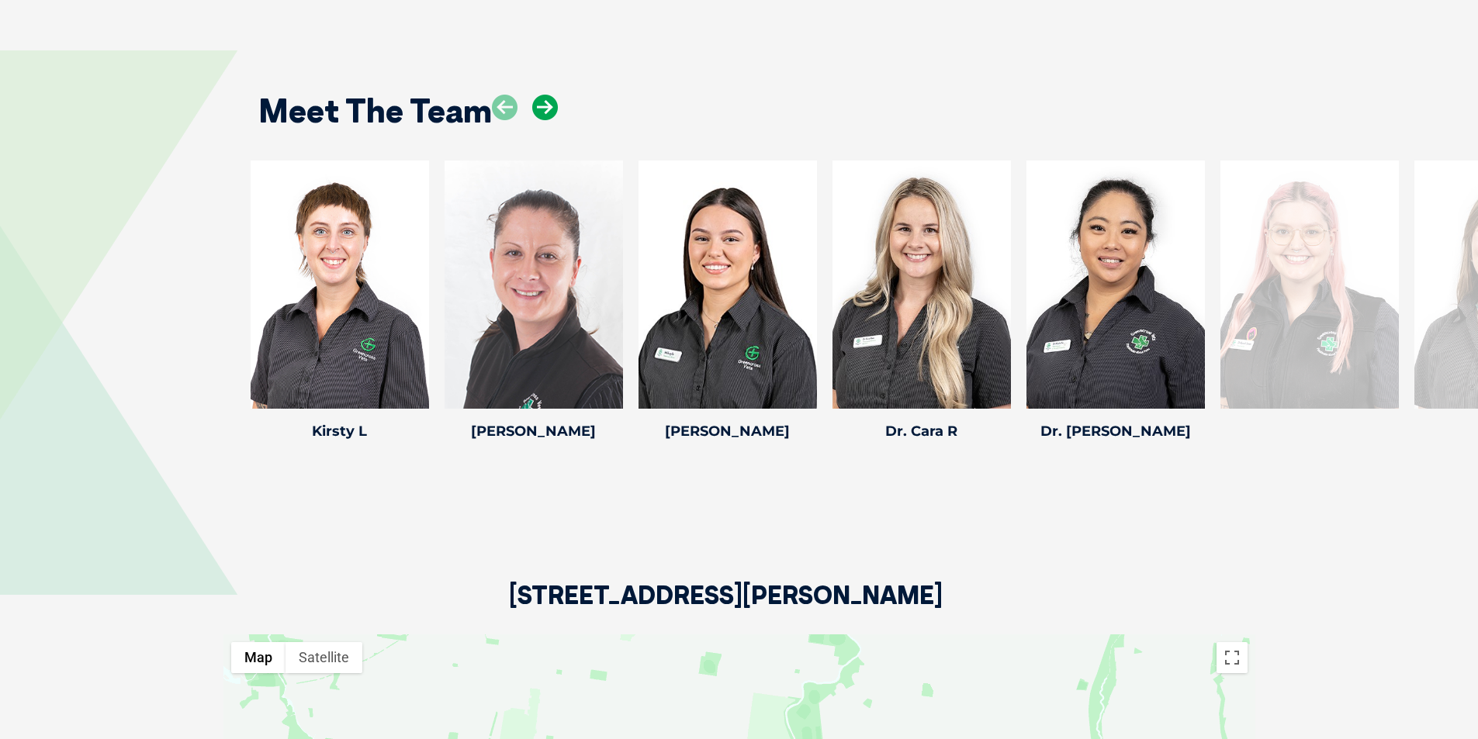
click at [540, 111] on icon at bounding box center [545, 108] width 26 height 26
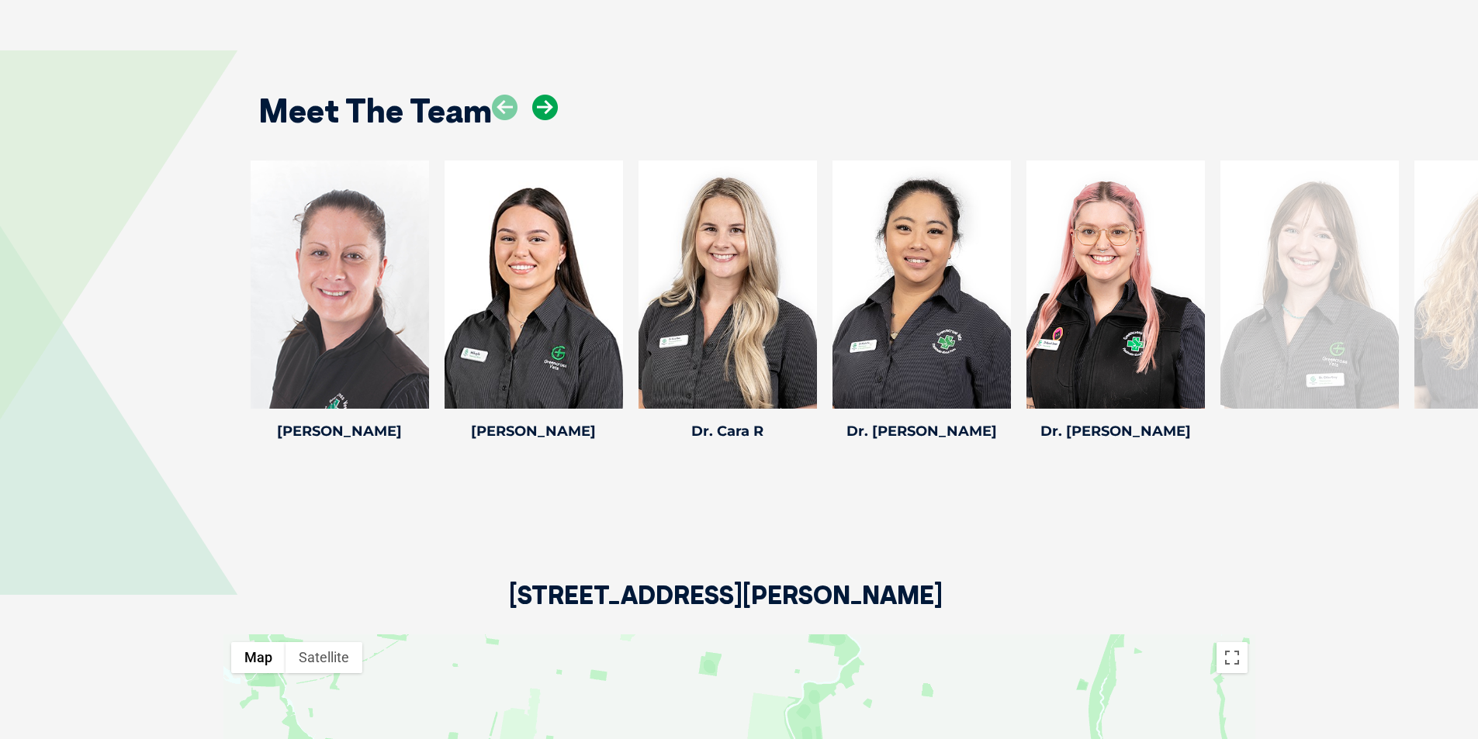
click at [540, 111] on icon at bounding box center [545, 108] width 26 height 26
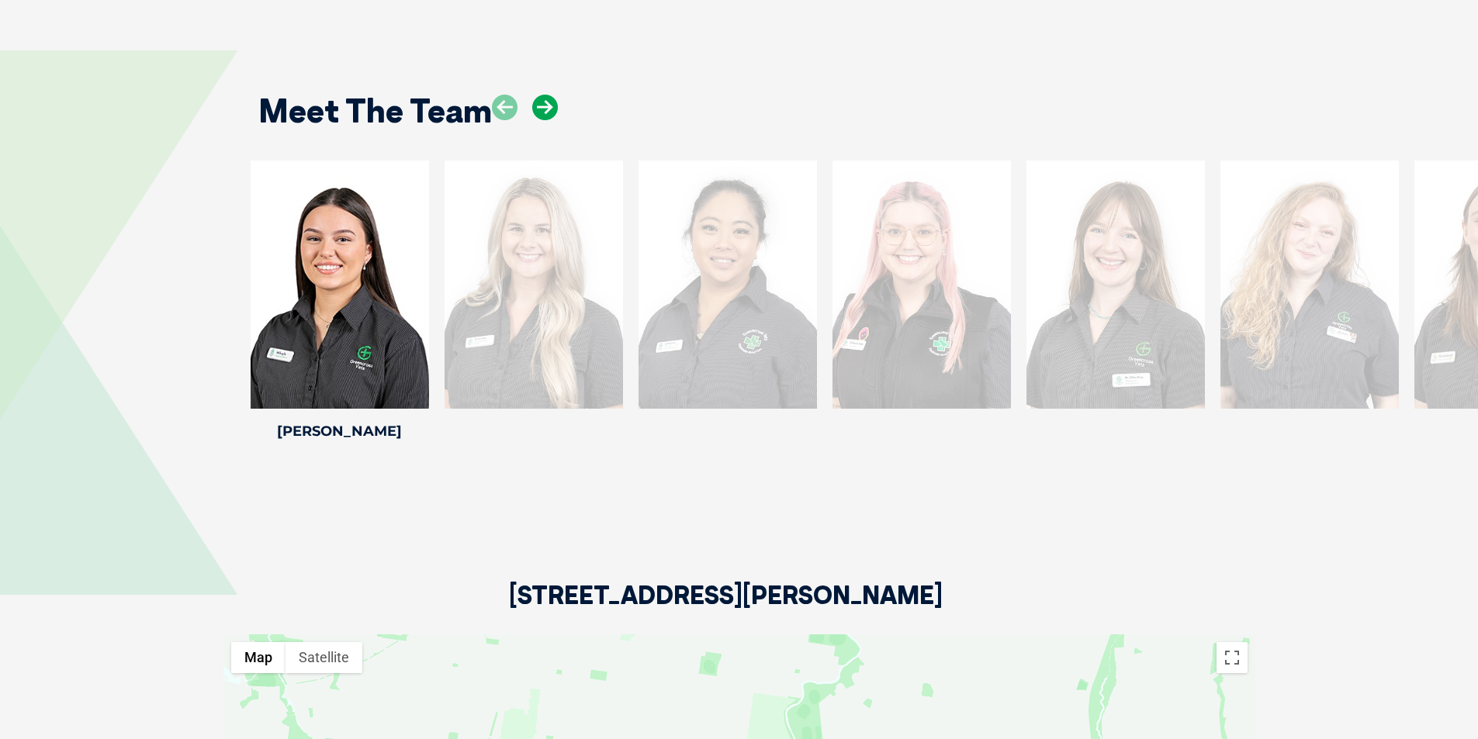
click at [540, 111] on icon at bounding box center [545, 108] width 26 height 26
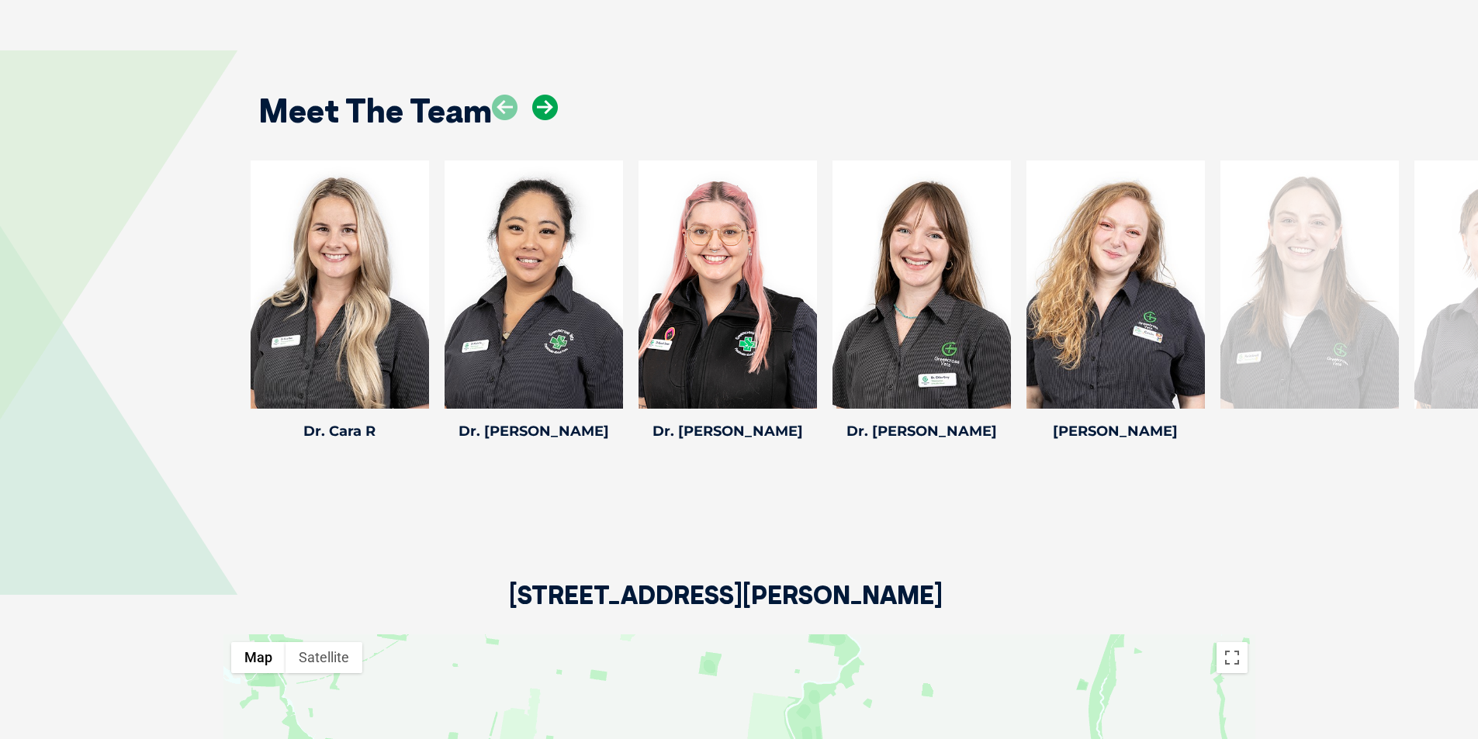
click at [540, 111] on icon at bounding box center [545, 108] width 26 height 26
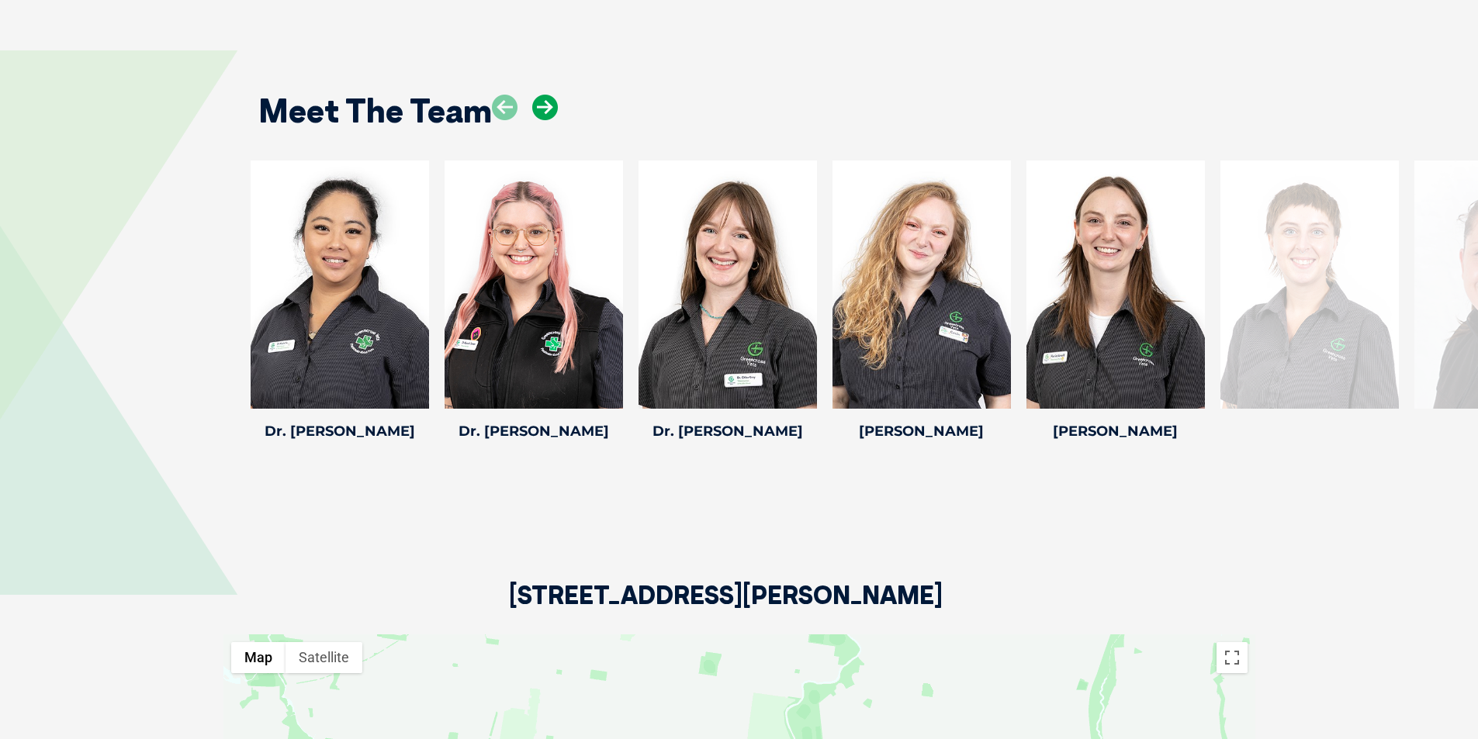
click at [540, 111] on icon at bounding box center [545, 108] width 26 height 26
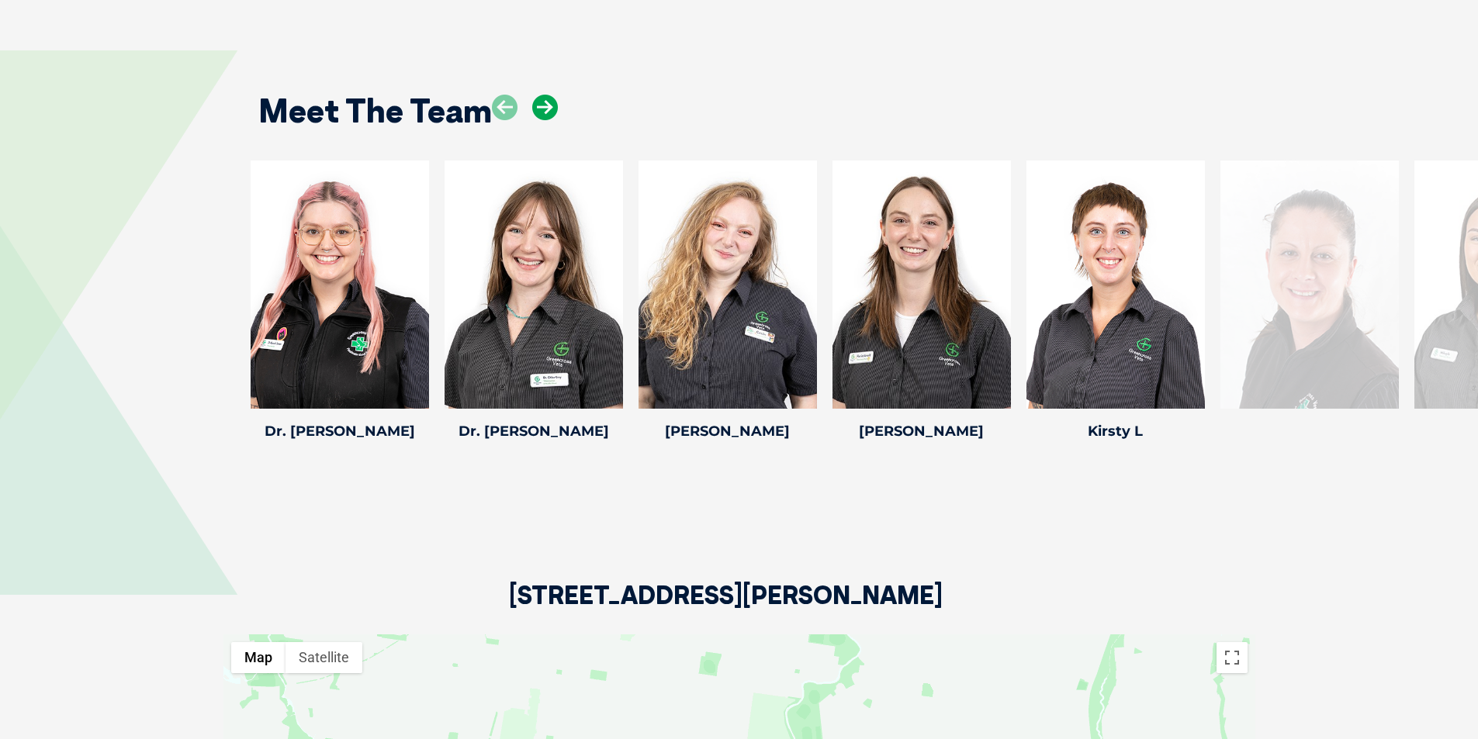
click at [540, 111] on icon at bounding box center [545, 108] width 26 height 26
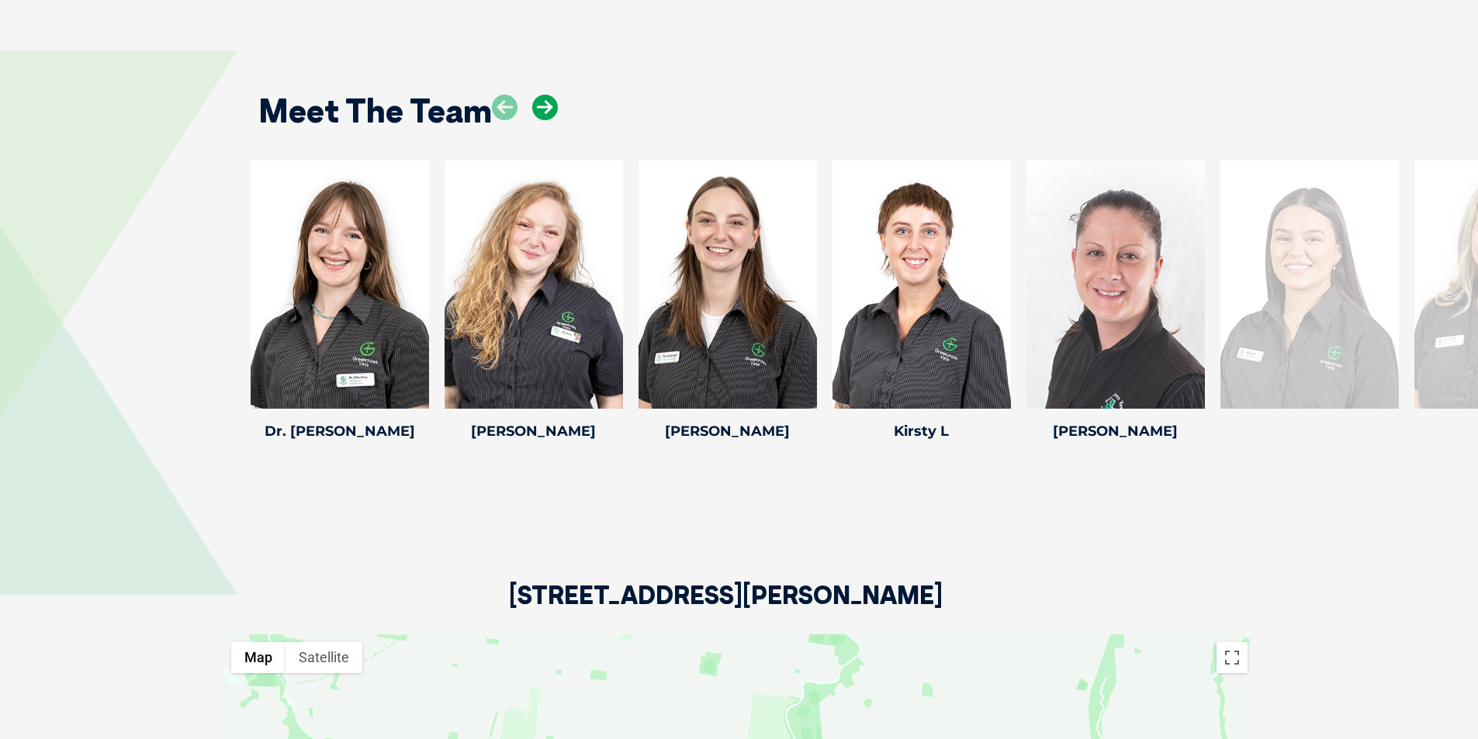
click at [540, 111] on icon at bounding box center [545, 108] width 26 height 26
